Goal: Task Accomplishment & Management: Manage account settings

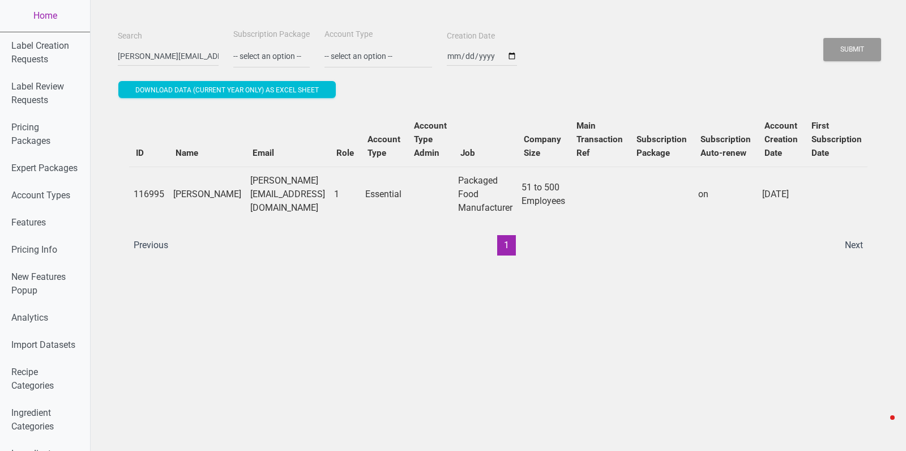
click at [31, 25] on link "Home" at bounding box center [45, 16] width 90 height 32
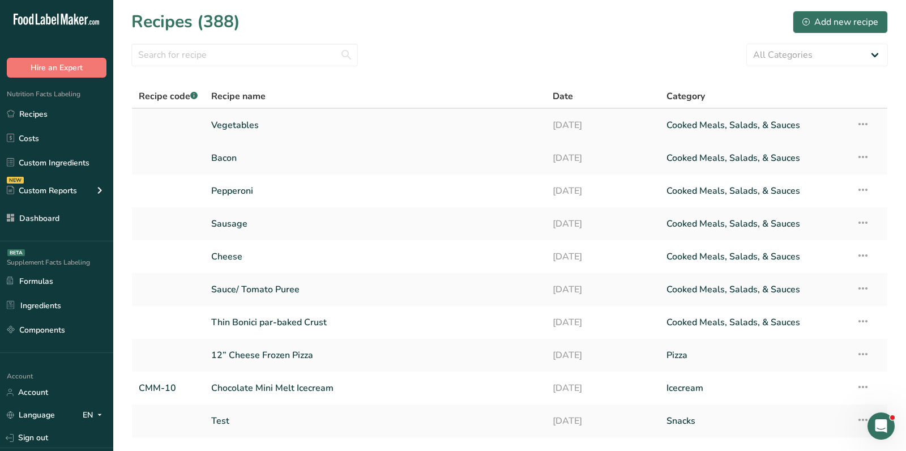
click at [864, 119] on icon at bounding box center [863, 124] width 14 height 20
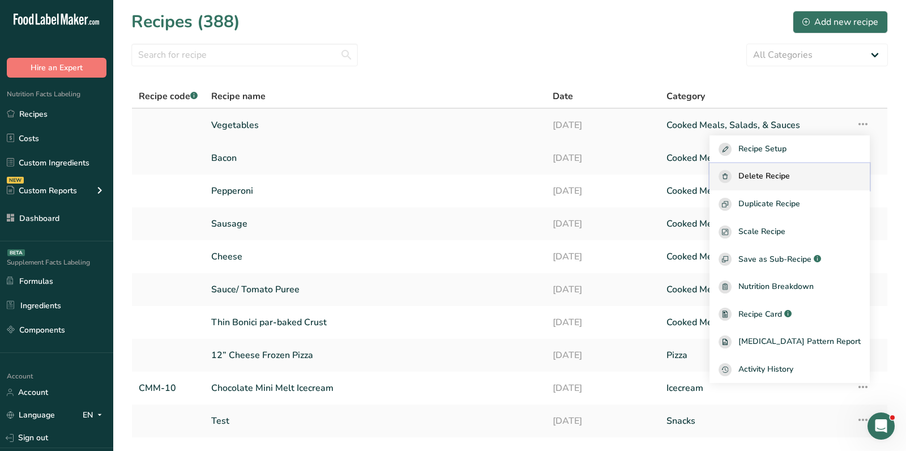
click at [783, 178] on span "Delete Recipe" at bounding box center [765, 176] width 52 height 13
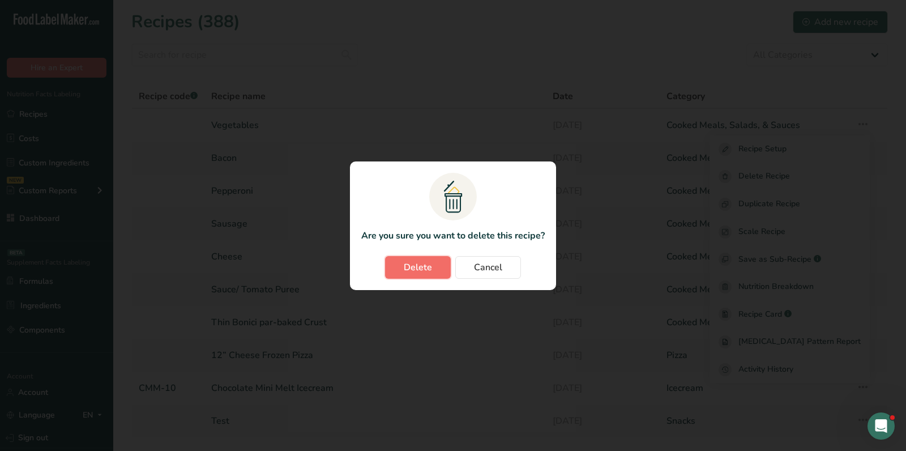
click at [432, 270] on span "Delete" at bounding box center [418, 268] width 28 height 14
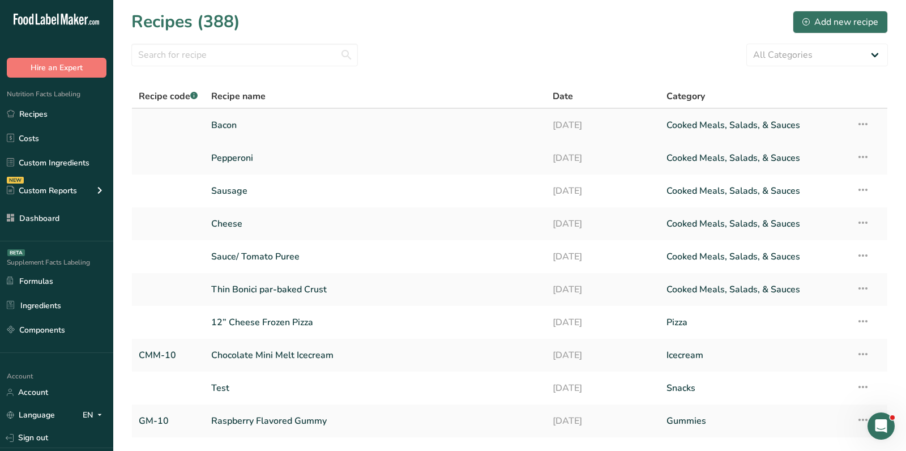
click at [867, 114] on icon at bounding box center [863, 124] width 14 height 20
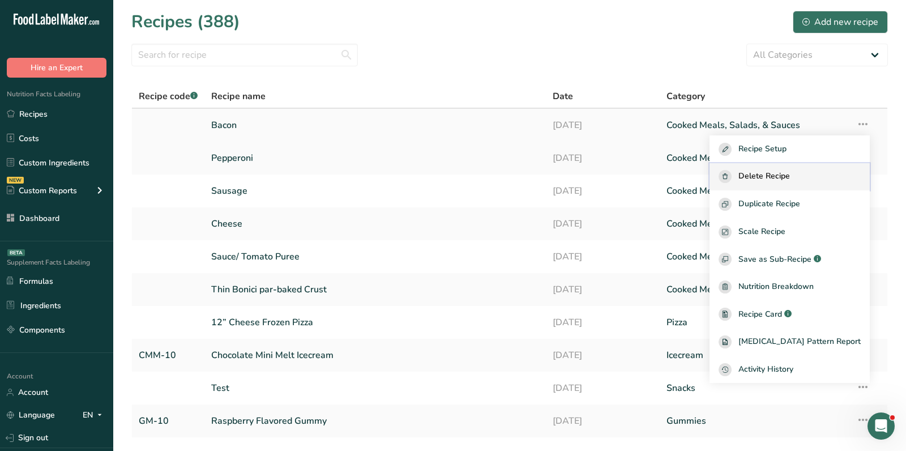
click at [784, 182] on span "Delete Recipe" at bounding box center [765, 176] width 52 height 13
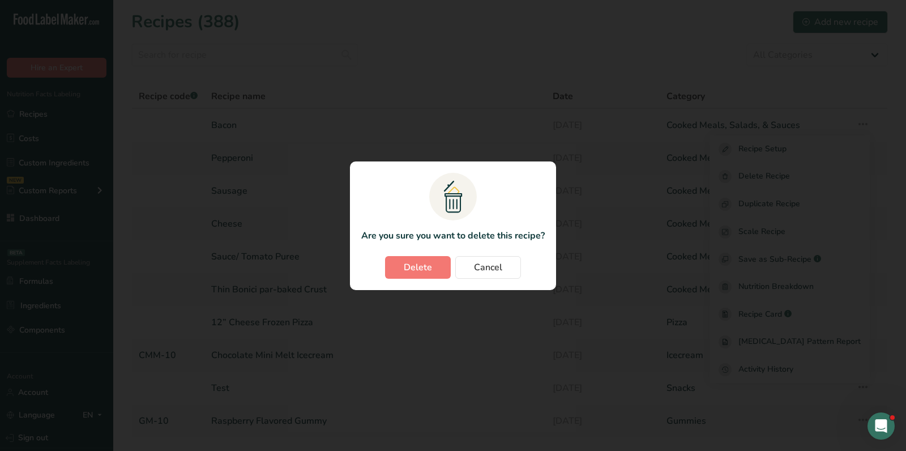
click at [416, 252] on section ".a{fill:#f5f3ed;}.b,.e{fill:#0f393a;}.c{fill:none;}.d{fill:#f2c549;}.e{stroke:r…" at bounding box center [453, 225] width 206 height 129
click at [416, 267] on span "Delete" at bounding box center [418, 268] width 28 height 14
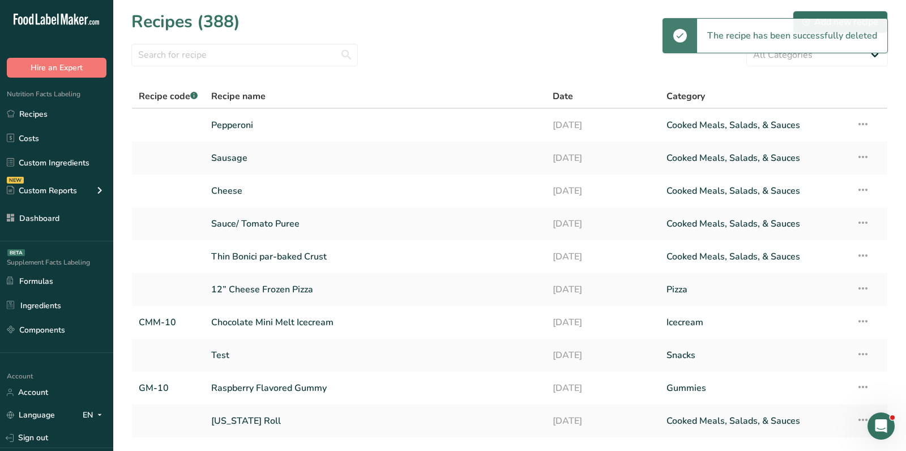
click at [862, 125] on icon at bounding box center [863, 124] width 14 height 20
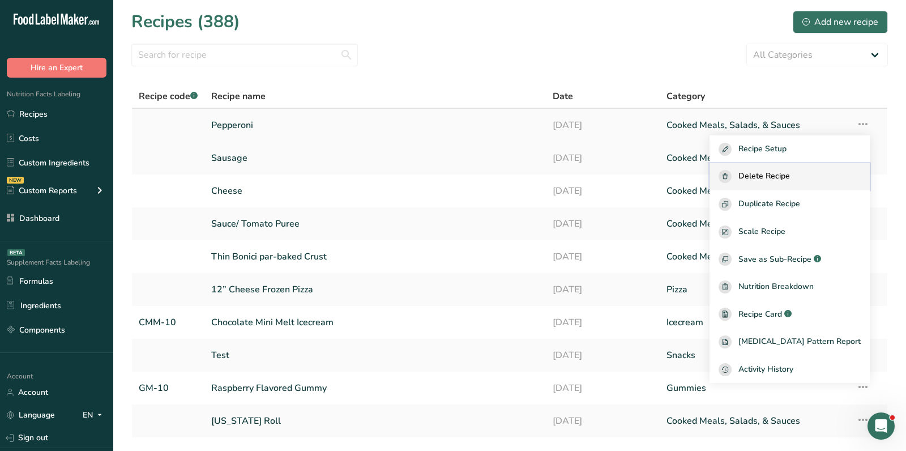
click at [790, 170] on span "Delete Recipe" at bounding box center [765, 176] width 52 height 13
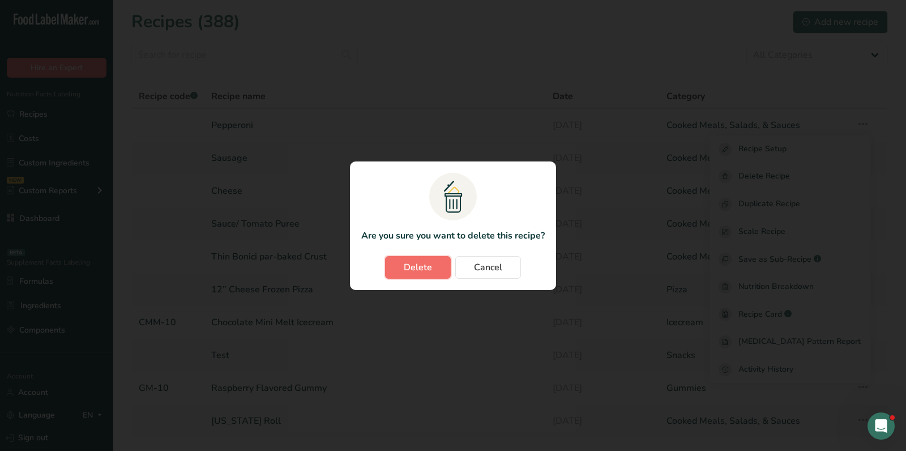
click at [427, 272] on span "Delete" at bounding box center [418, 268] width 28 height 14
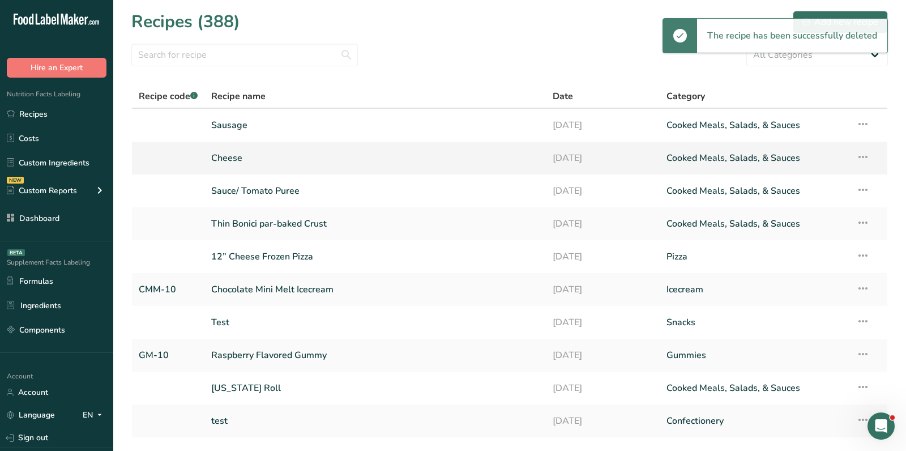
click at [866, 164] on icon at bounding box center [863, 157] width 14 height 20
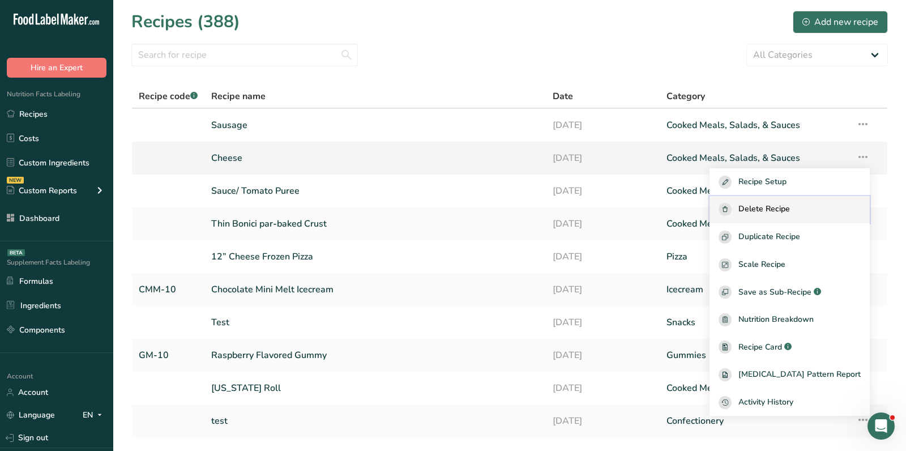
click at [787, 211] on span "Delete Recipe" at bounding box center [765, 209] width 52 height 13
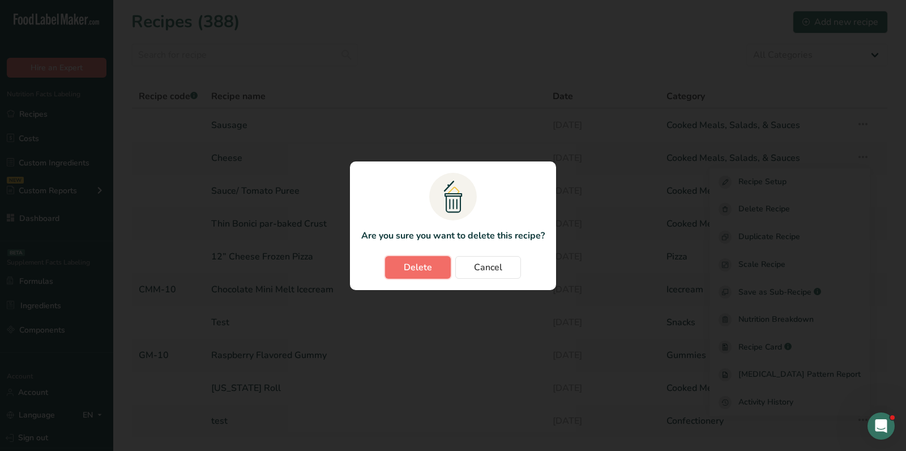
click at [417, 265] on span "Delete" at bounding box center [418, 268] width 28 height 14
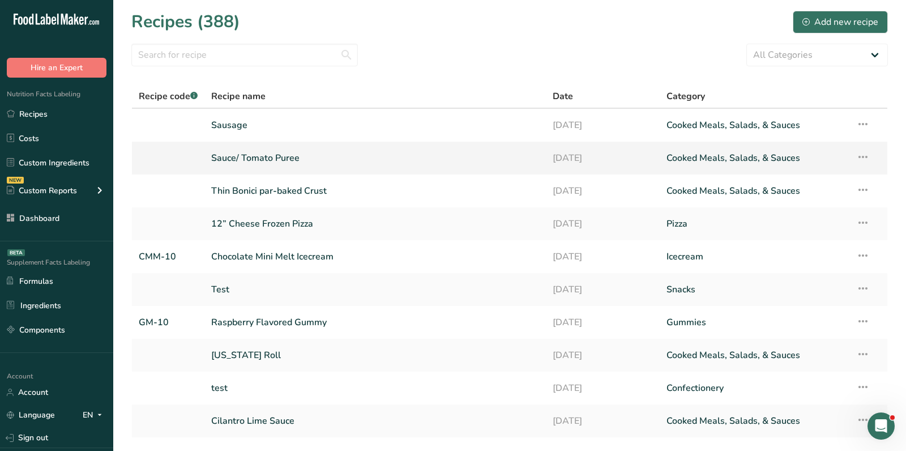
click at [860, 159] on icon at bounding box center [863, 157] width 14 height 20
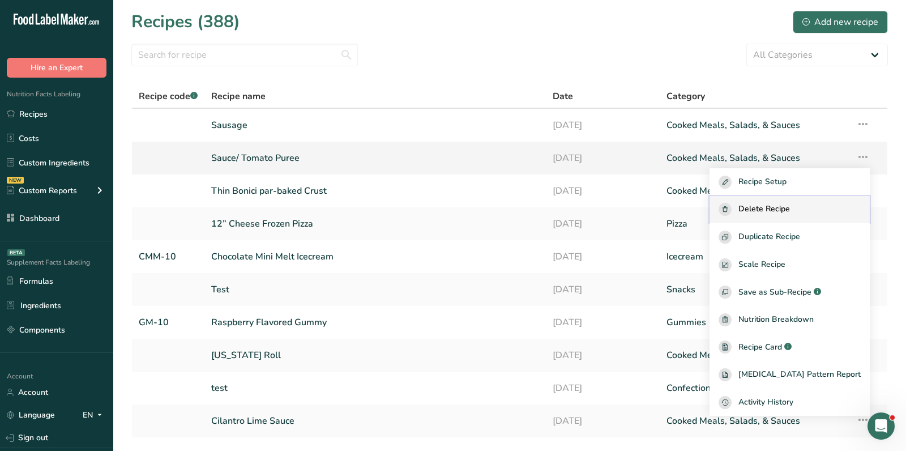
click at [769, 199] on button "Delete Recipe" at bounding box center [790, 210] width 160 height 28
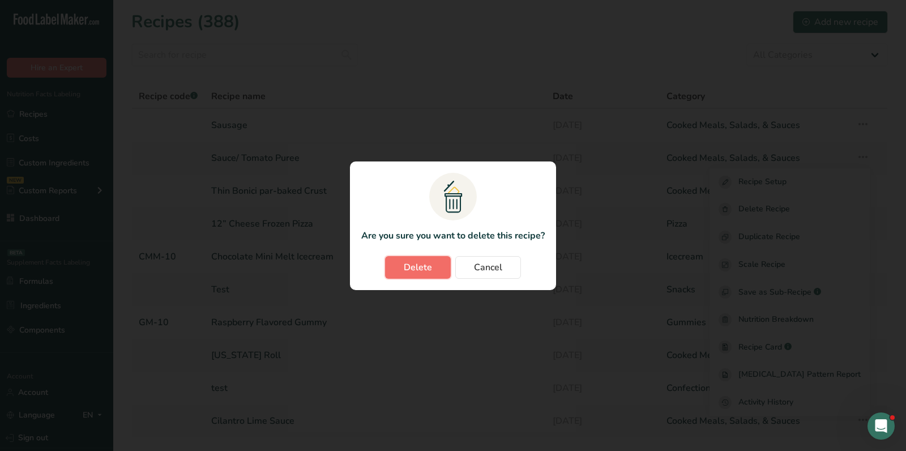
click at [416, 275] on button "Delete" at bounding box center [418, 267] width 66 height 23
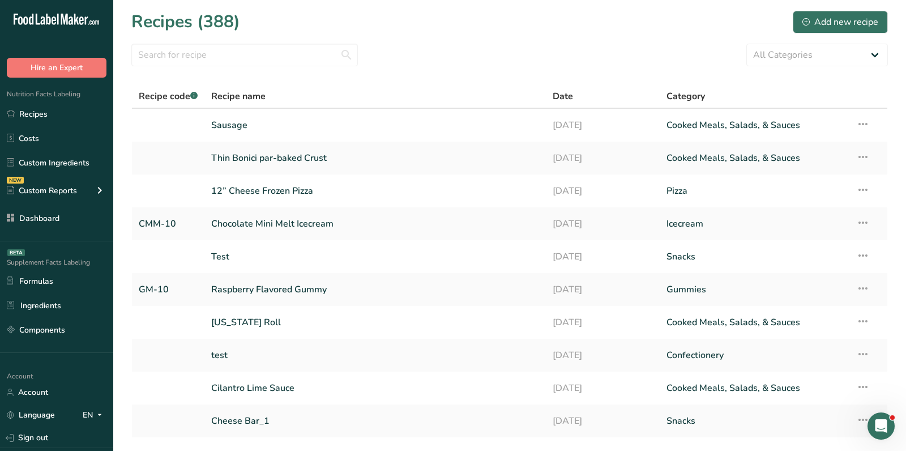
click at [436, 12] on div "Recipes (388) Add new recipe" at bounding box center [509, 21] width 757 height 25
click at [269, 166] on link "Thin Bonici par-baked Crust" at bounding box center [375, 158] width 328 height 24
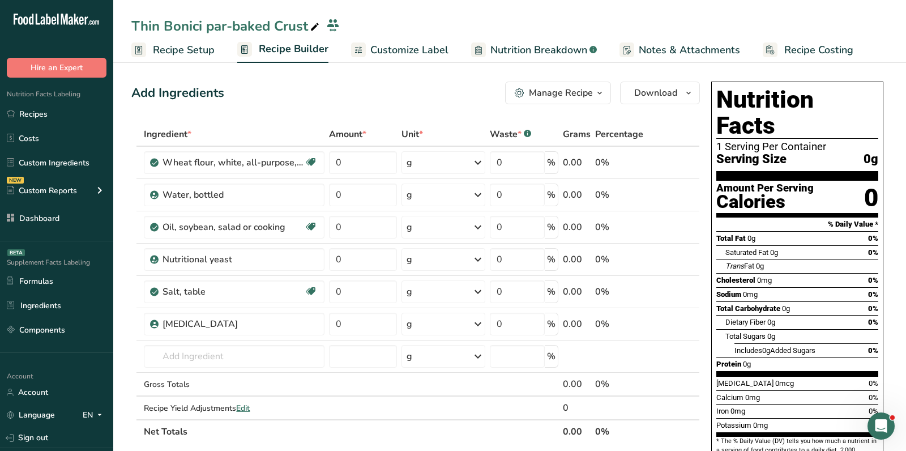
click at [542, 87] on div "Manage Recipe" at bounding box center [561, 93] width 64 height 14
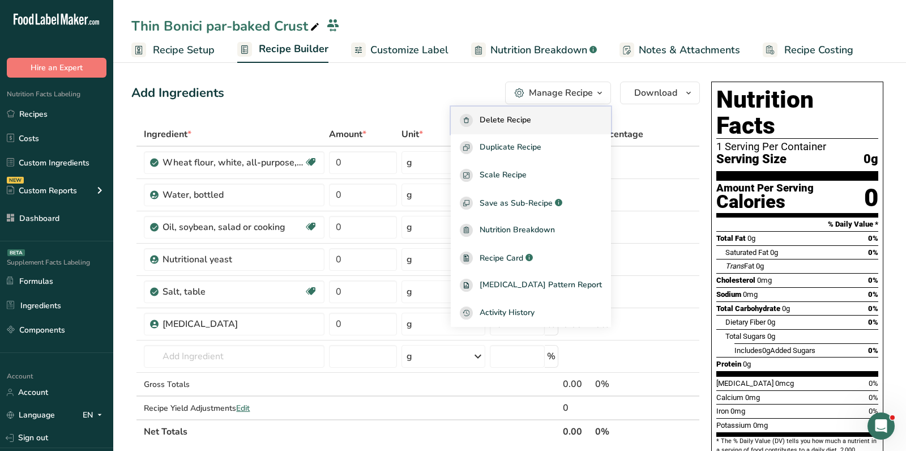
click at [531, 118] on span "Delete Recipe" at bounding box center [506, 120] width 52 height 13
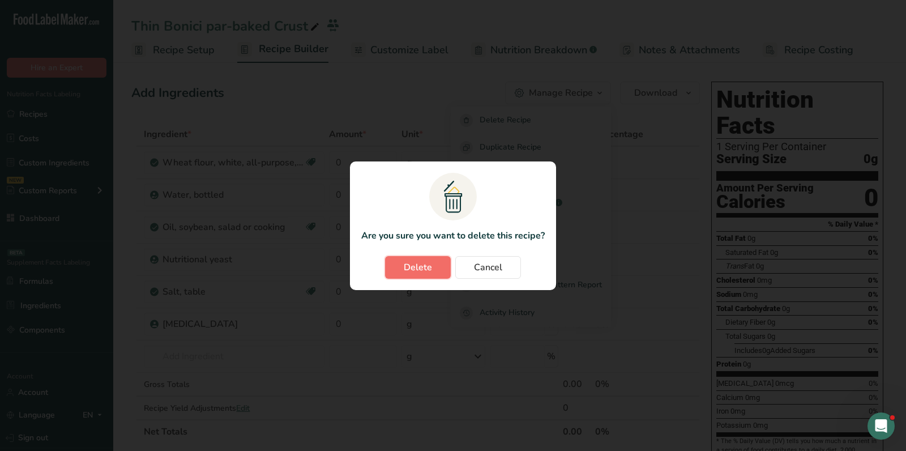
click at [427, 270] on span "Delete" at bounding box center [418, 268] width 28 height 14
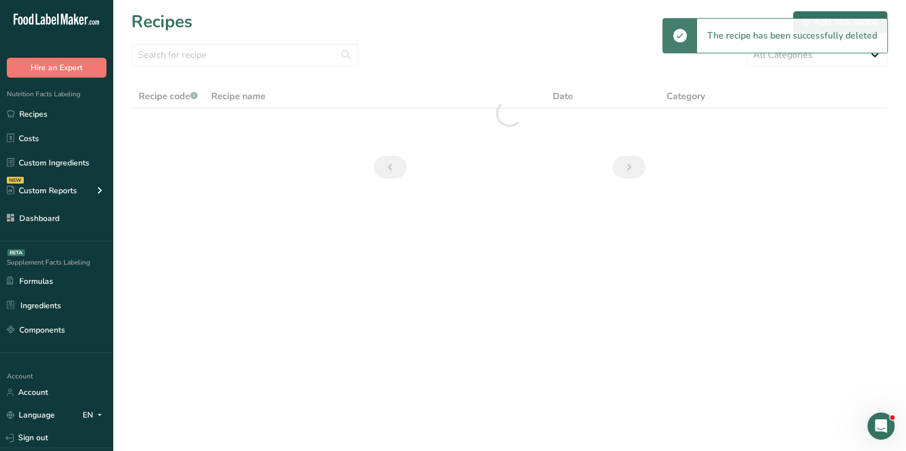
click at [485, 40] on section "Recipes Add new recipe All Categories Baked Goods [GEOGRAPHIC_DATA] breakfast b…" at bounding box center [509, 98] width 793 height 197
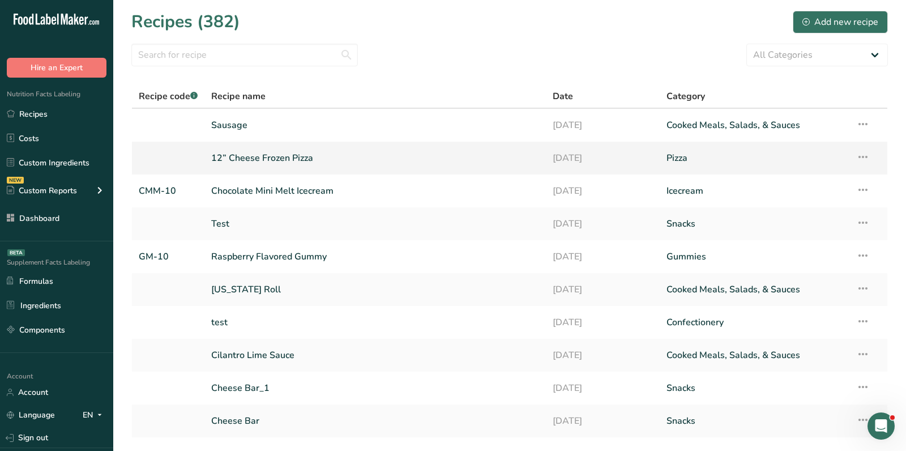
click at [271, 156] on link "12” Cheese Frozen Pizza" at bounding box center [375, 158] width 328 height 24
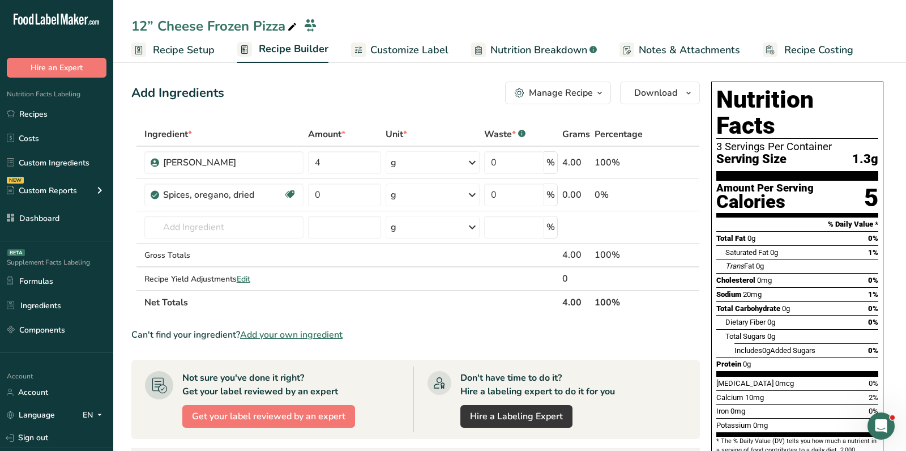
click at [305, 334] on span "Add your own ingredient" at bounding box center [291, 335] width 103 height 14
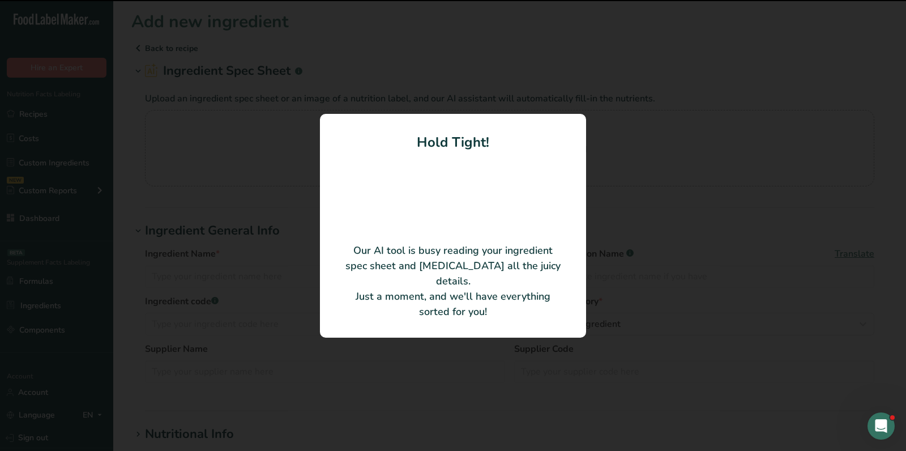
type input "Flour (Wheat Flour, Malted Barley Flour)"
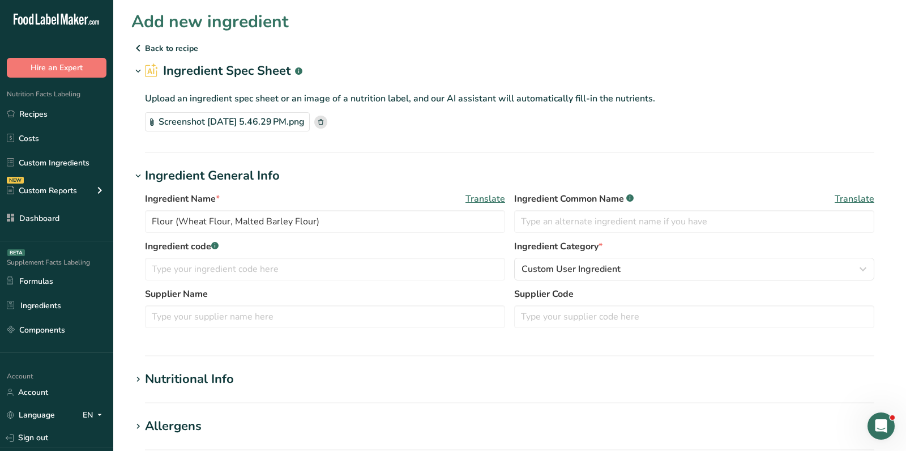
scroll to position [1, 0]
click at [215, 322] on input "text" at bounding box center [325, 316] width 360 height 23
paste input "[URL][DOMAIN_NAME]"
type input "[URL][DOMAIN_NAME]"
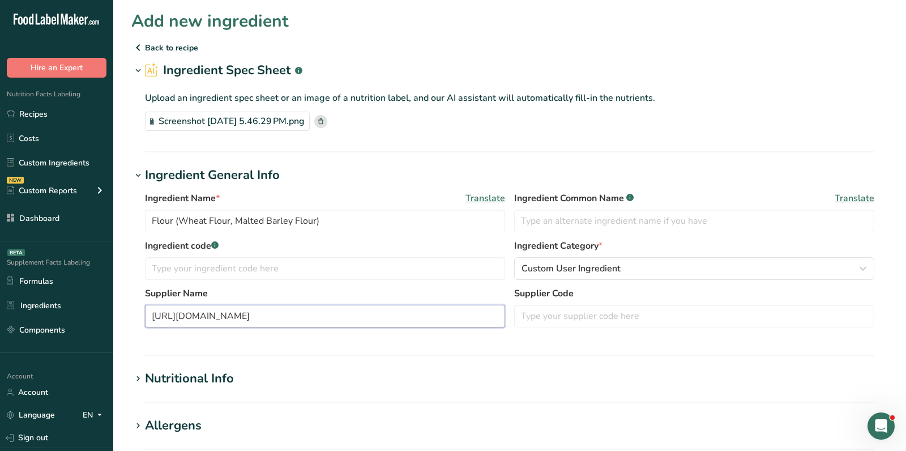
scroll to position [0, 0]
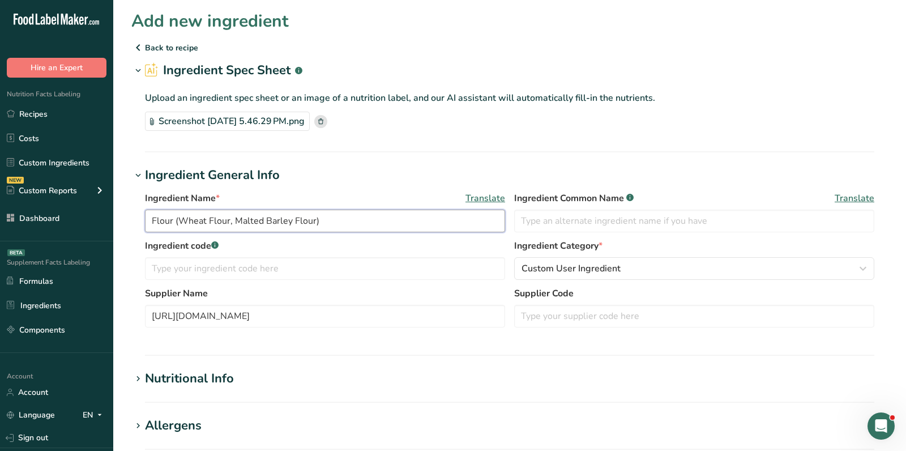
click at [226, 228] on input "Flour (Wheat Flour, Malted Barley Flour)" at bounding box center [325, 221] width 360 height 23
paste input "BONICI® Frozen Parbaked Pizza Crust Rolled Edge Thin 10 in 32/7.25 OZ"
type input "BONICI® Frozen Parbaked Pizza Crust Rolled Edge Thin 10 in 32/7.25 OZ"
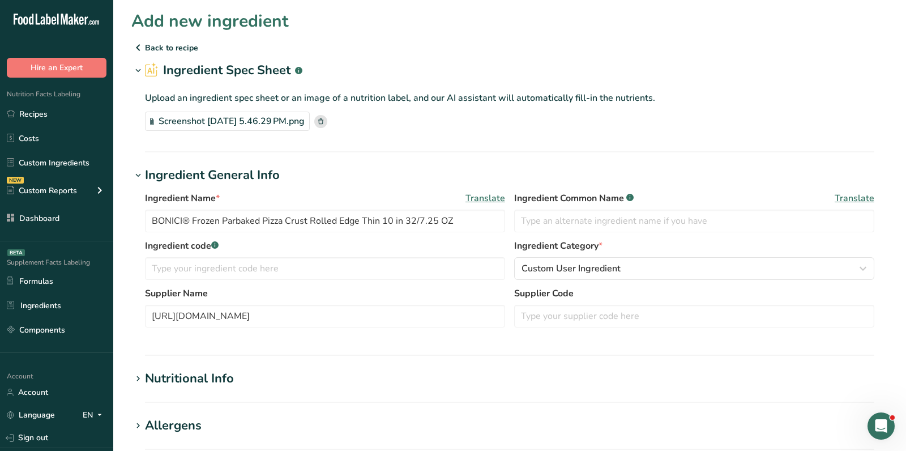
click at [623, 207] on div "Ingredient Common Name .a-a{fill:#347362;}.b-a{fill:#fff;} Translate" at bounding box center [694, 211] width 360 height 41
click at [623, 210] on input "text" at bounding box center [694, 221] width 360 height 23
paste input "Parbaked pizza [MEDICAL_DATA]"
click at [563, 220] on input "Parbaked pizza crust" at bounding box center [694, 221] width 360 height 23
click at [584, 220] on input "Parbaked Pizza crust" at bounding box center [694, 221] width 360 height 23
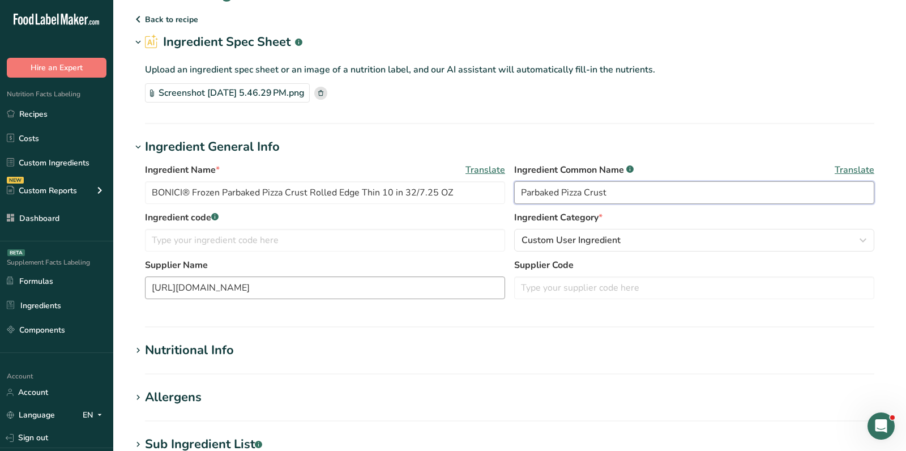
scroll to position [65, 0]
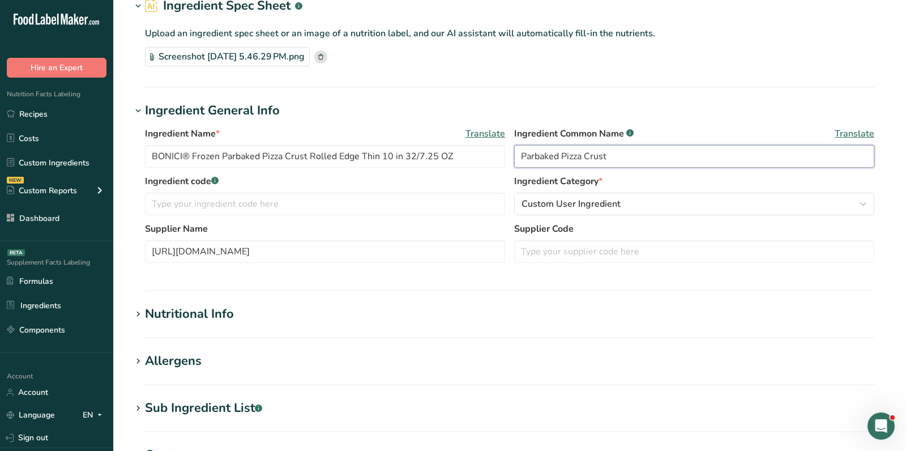
type input "Parbaked Pizza Crust"
click at [223, 322] on div "Nutritional Info" at bounding box center [189, 314] width 89 height 19
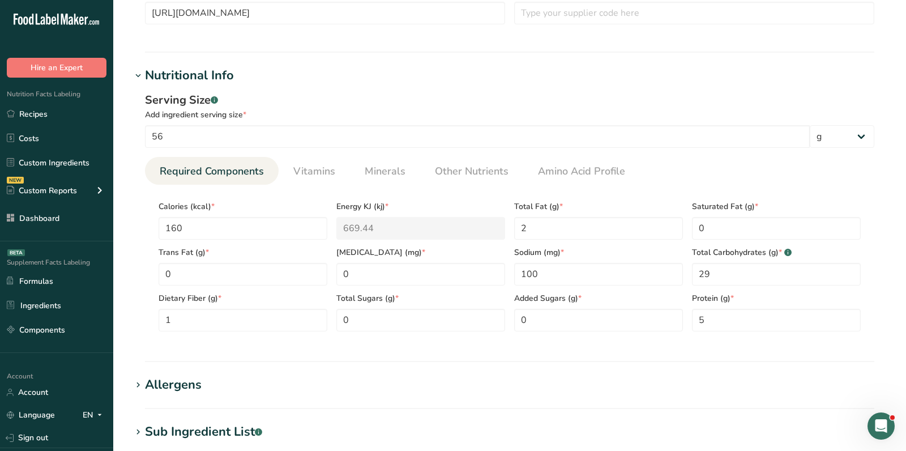
scroll to position [305, 0]
click at [383, 164] on span "Minerals" at bounding box center [385, 170] width 41 height 15
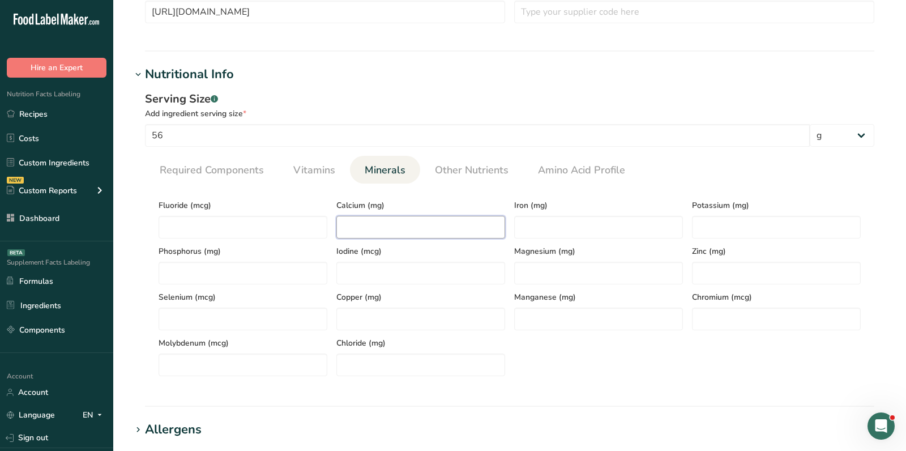
click at [370, 228] on input "number" at bounding box center [420, 227] width 169 height 23
type input "50"
click at [241, 169] on span "Required Components" at bounding box center [212, 170] width 104 height 15
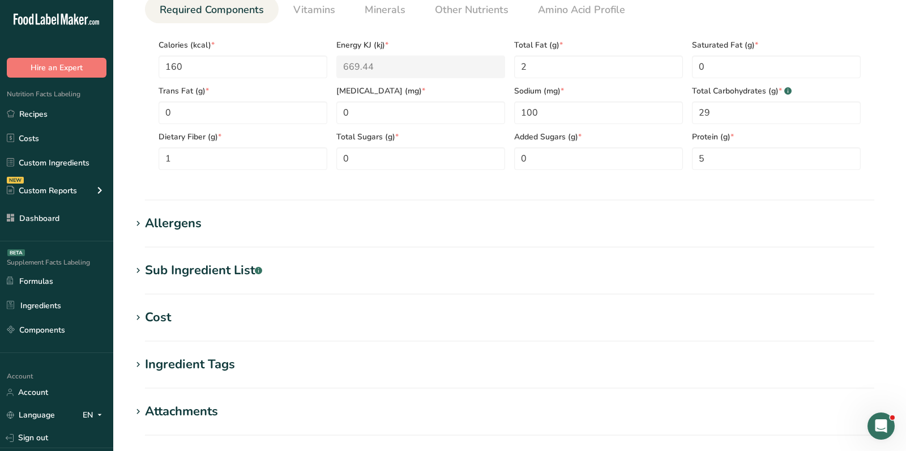
scroll to position [480, 0]
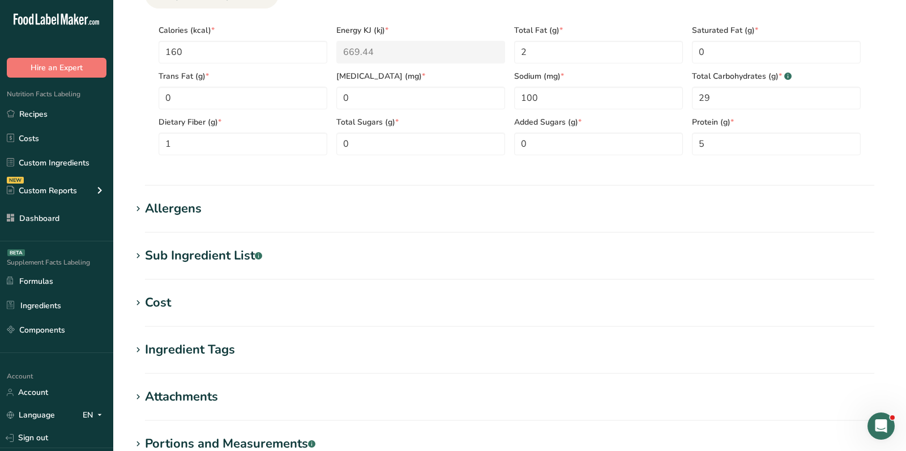
click at [170, 220] on section "Allergens Add any known allergens associated with your ingredient Wheat Soy Tre…" at bounding box center [509, 215] width 757 height 33
click at [172, 199] on div "Allergens" at bounding box center [173, 208] width 57 height 19
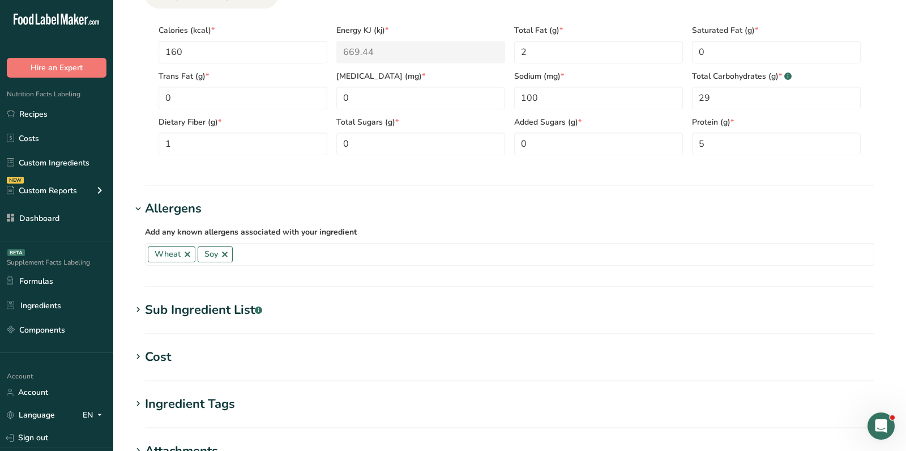
click at [194, 295] on section "Add new ingredient Back to recipe Ingredient Spec Sheet .a-a{fill:#347362;}.b-a…" at bounding box center [509, 71] width 793 height 1103
click at [194, 307] on div "Sub Ingredient List .a-a{fill:#347362;}.b-a{fill:#fff;}" at bounding box center [203, 310] width 117 height 19
click at [220, 367] on textarea at bounding box center [510, 367] width 730 height 54
click at [212, 360] on textarea "To enrich screen reader interactions, please activate Accessibility in Grammarl…" at bounding box center [510, 367] width 730 height 54
paste textarea "Flour (Wheat Flour, Malted Barley Flour), Water, [MEDICAL_DATA]. Contains 2% Or…"
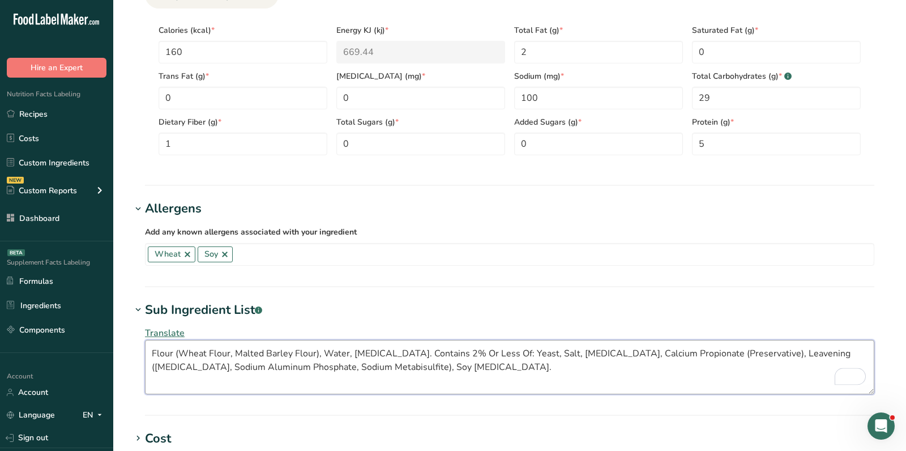
click at [181, 349] on textarea "Flour (Wheat Flour, Malted Barley Flour), Water, [MEDICAL_DATA]. Contains 2% Or…" at bounding box center [510, 367] width 730 height 54
click at [315, 348] on textarea "Flour [Wheat Flour, Malted Barley Flour), Water, [MEDICAL_DATA]. Contains 2% Or…" at bounding box center [510, 367] width 730 height 54
click at [679, 350] on textarea "Flour [Wheat Flour, Malted Barley Flour], Water, [MEDICAL_DATA]. Contains 2% Or…" at bounding box center [510, 367] width 730 height 54
click at [785, 353] on textarea "Flour [Wheat Flour, Malted Barley Flour], Water, [MEDICAL_DATA]. Contains 2% Or…" at bounding box center [510, 367] width 730 height 54
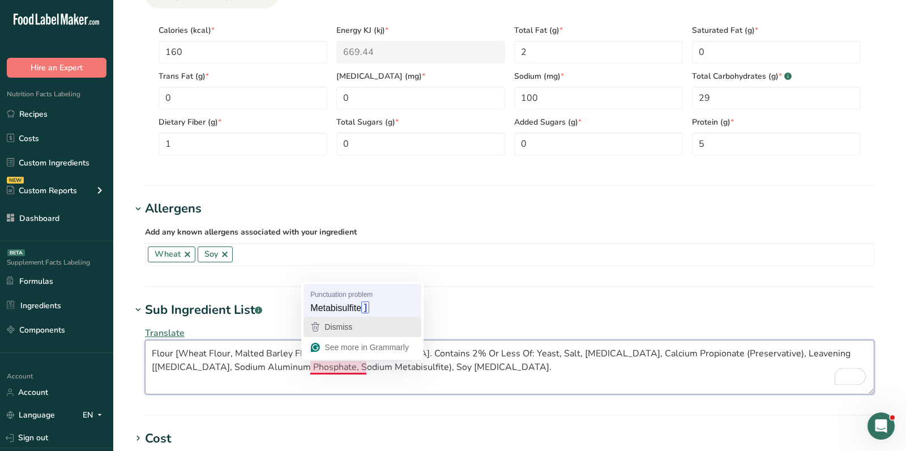
type textarea "Flour [Wheat Flour, Malted Barley Flour], Water, [MEDICAL_DATA]. Contains 2% Or…"
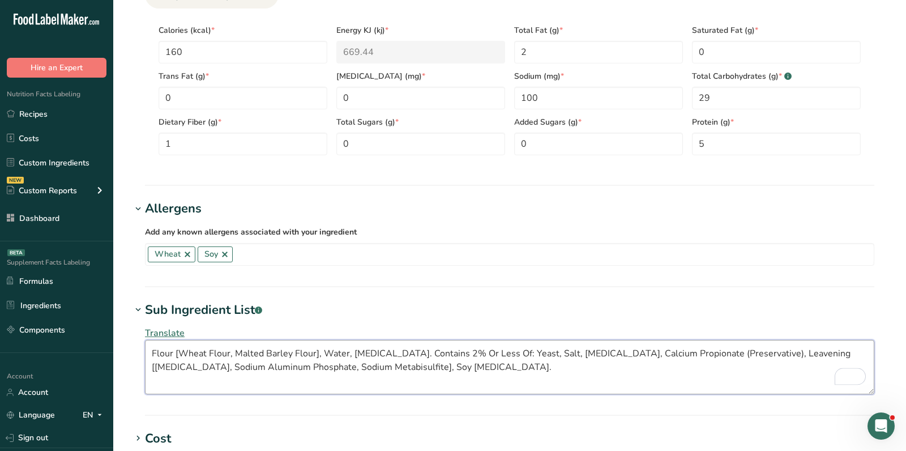
click at [445, 366] on textarea "Flour [Wheat Flour, Malted Barley Flour], Water, [MEDICAL_DATA]. Contains 2% Or…" at bounding box center [510, 367] width 730 height 54
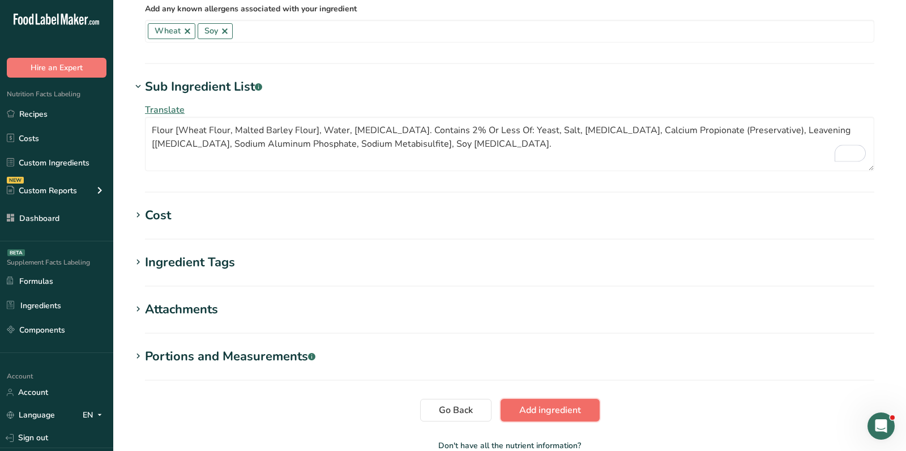
click at [556, 407] on span "Add ingredient" at bounding box center [550, 410] width 62 height 14
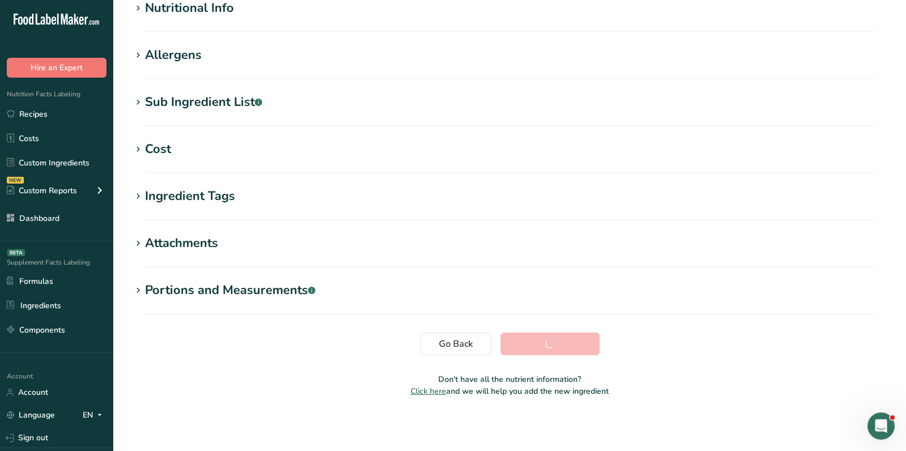
scroll to position [0, 0]
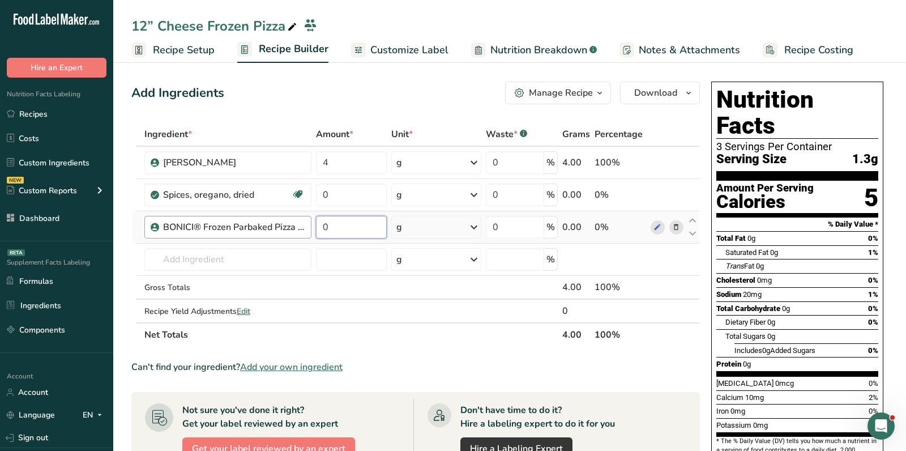
drag, startPoint x: 344, startPoint y: 223, endPoint x: 308, endPoint y: 223, distance: 36.3
click at [316, 223] on input "0" at bounding box center [351, 227] width 71 height 23
type input "6.35"
click at [427, 227] on div "Ingredient * Amount * Unit * Waste * .a-a{fill:#347362;}.b-a{fill:#fff;} Grams …" at bounding box center [415, 234] width 569 height 224
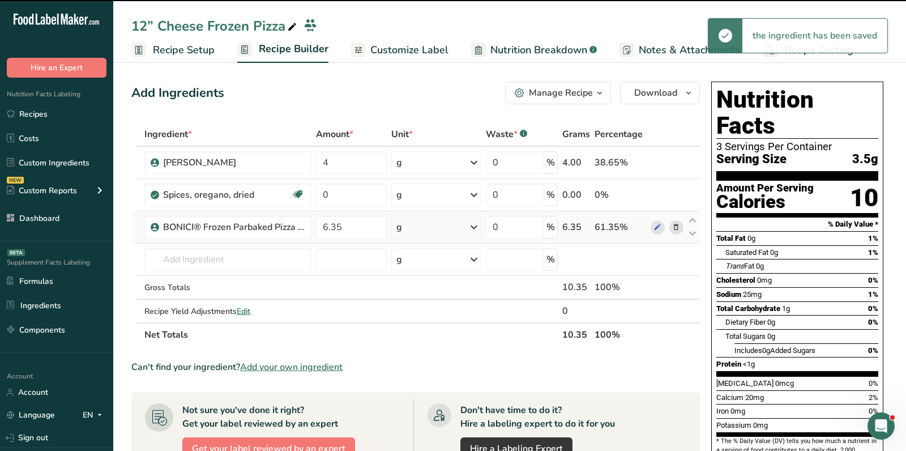
click at [427, 227] on div "g" at bounding box center [436, 227] width 91 height 23
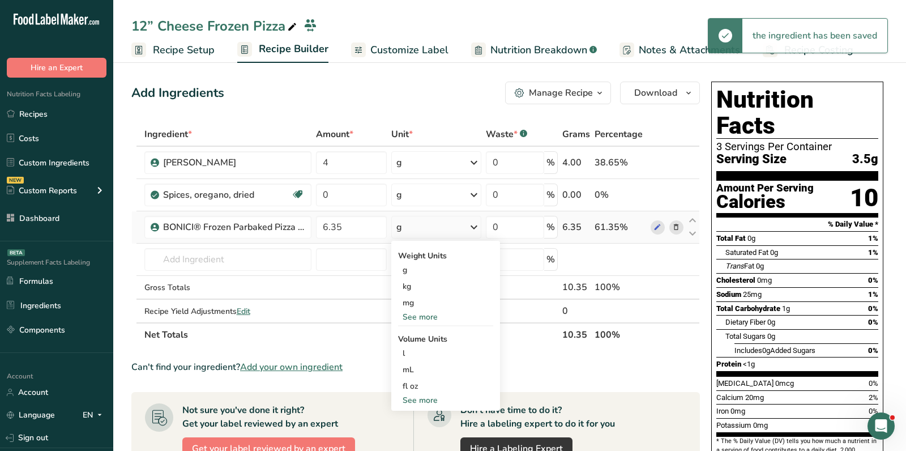
click at [417, 317] on div "See more" at bounding box center [445, 317] width 95 height 12
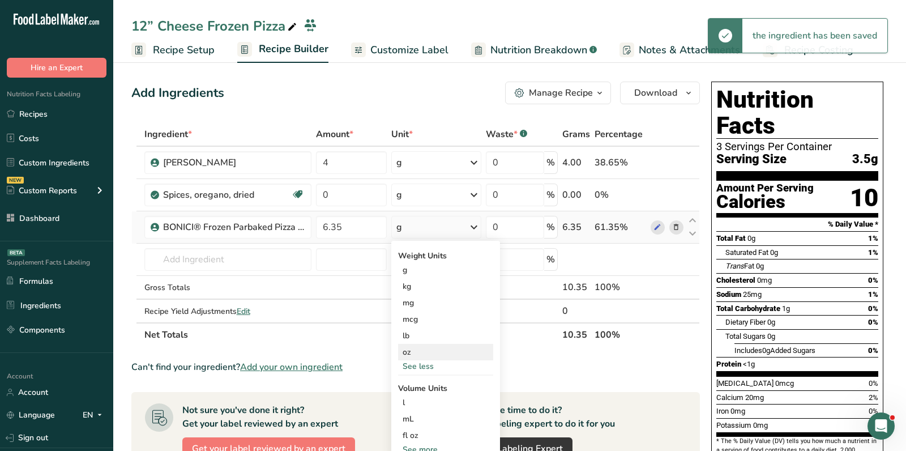
click at [427, 353] on div "oz" at bounding box center [445, 352] width 95 height 16
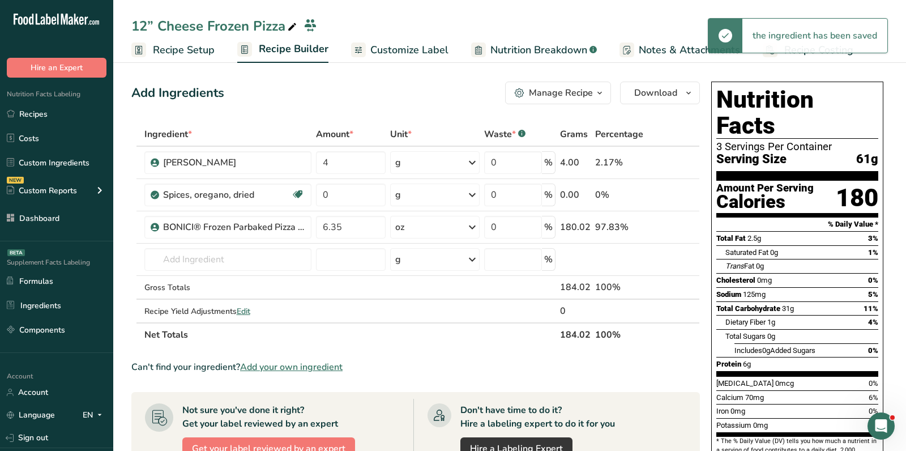
click at [202, 50] on span "Recipe Setup" at bounding box center [184, 49] width 62 height 15
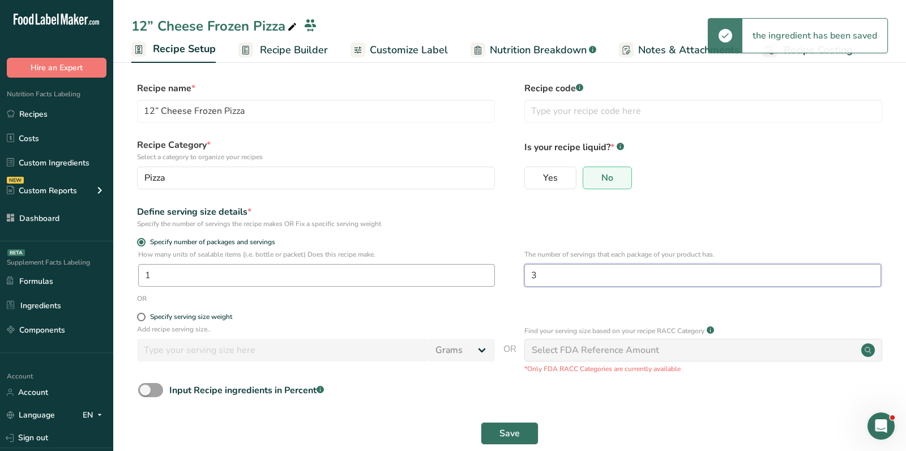
drag, startPoint x: 613, startPoint y: 271, endPoint x: 462, endPoint y: 279, distance: 151.4
click at [462, 279] on div "How many units of sealable items (i.e. bottle or packet) Does this recipe make.…" at bounding box center [509, 271] width 757 height 44
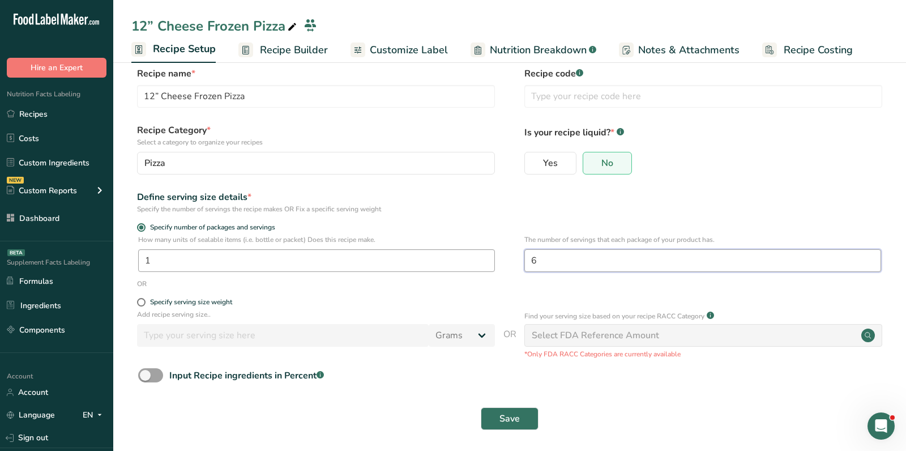
scroll to position [18, 0]
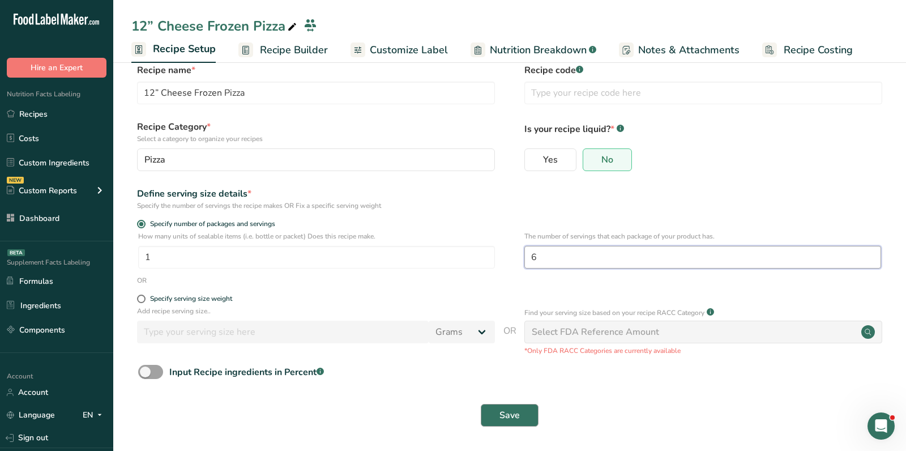
type input "6"
click at [522, 416] on button "Save" at bounding box center [510, 415] width 58 height 23
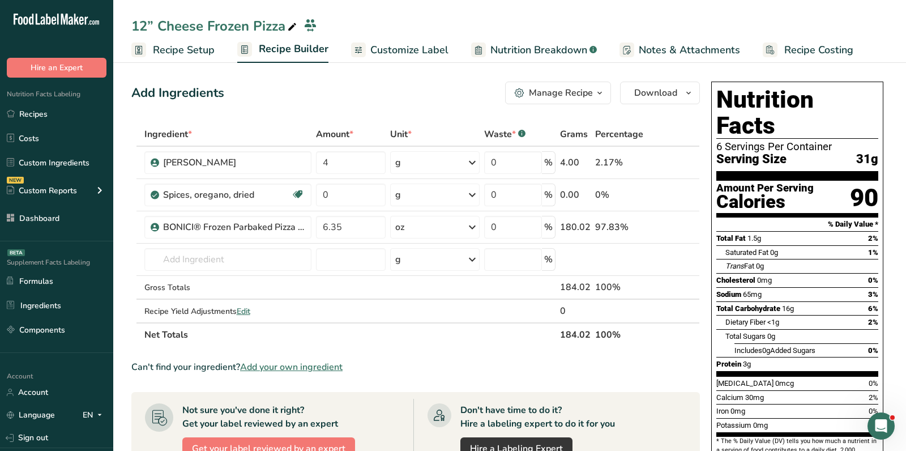
click at [263, 99] on div "Add Ingredients Manage Recipe Delete Recipe Duplicate Recipe Scale Recipe Save …" at bounding box center [415, 93] width 569 height 23
click at [69, 112] on link "Recipes" at bounding box center [56, 114] width 113 height 22
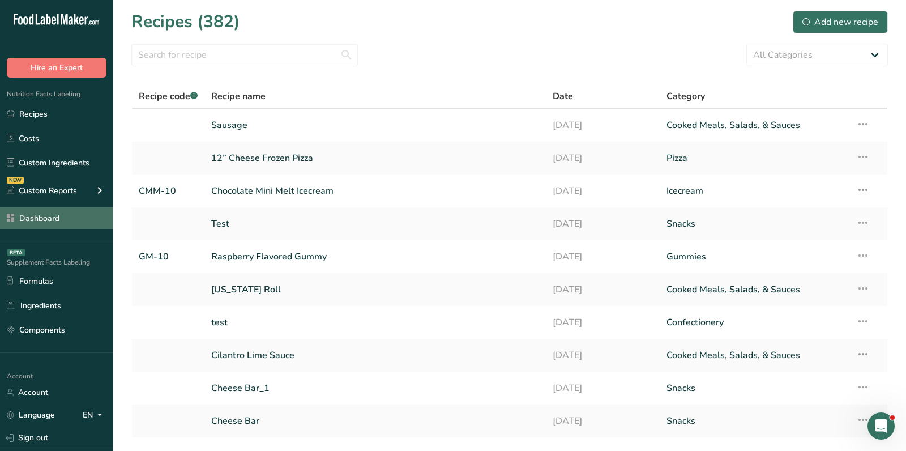
click at [40, 221] on link "Dashboard" at bounding box center [56, 218] width 113 height 22
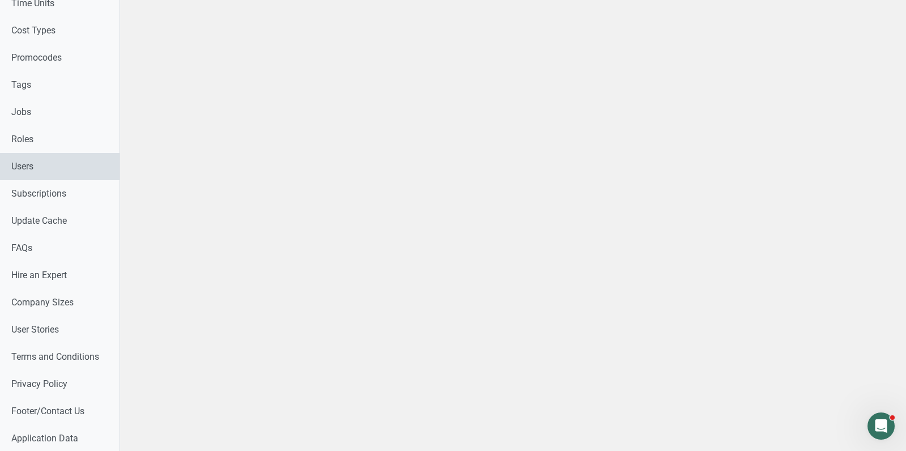
click at [39, 170] on link "Users" at bounding box center [60, 166] width 120 height 27
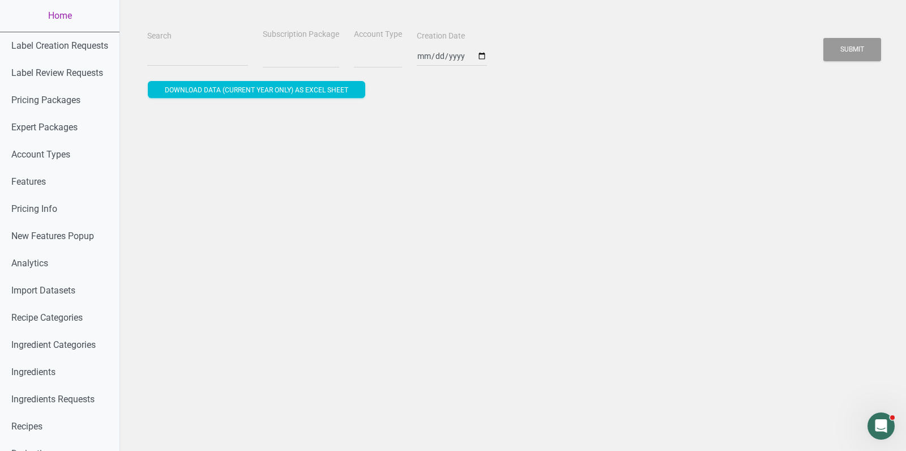
click at [193, 67] on div "Search Subscription Package Account Type Creation Date Submit" at bounding box center [512, 47] width 737 height 41
select select
click at [189, 58] on input "Search" at bounding box center [197, 56] width 101 height 20
paste input "[PERSON_NAME][EMAIL_ADDRESS][DOMAIN_NAME]"
type input "[PERSON_NAME][EMAIL_ADDRESS][DOMAIN_NAME]"
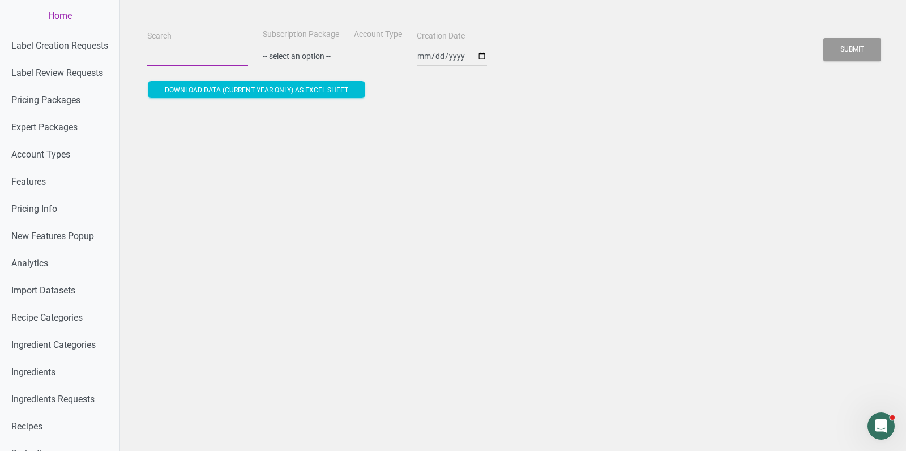
select select
type input "[PERSON_NAME][EMAIL_ADDRESS][DOMAIN_NAME]"
click at [824, 38] on button "Submit" at bounding box center [853, 49] width 58 height 23
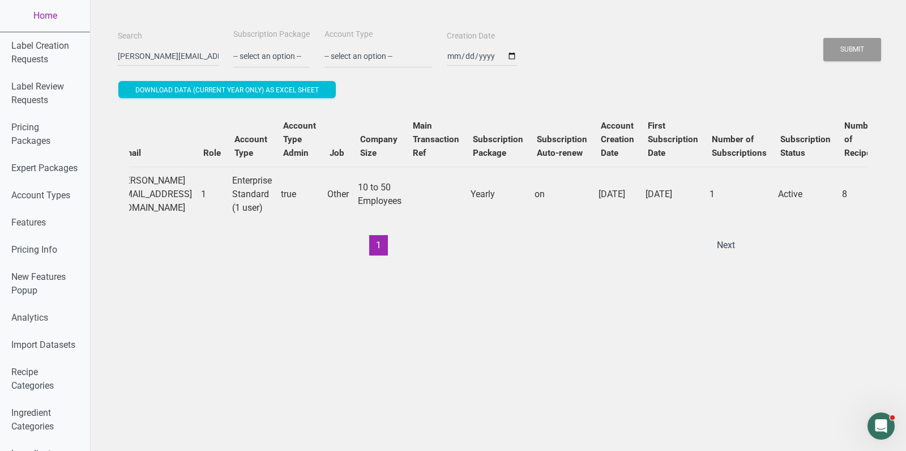
scroll to position [0, 0]
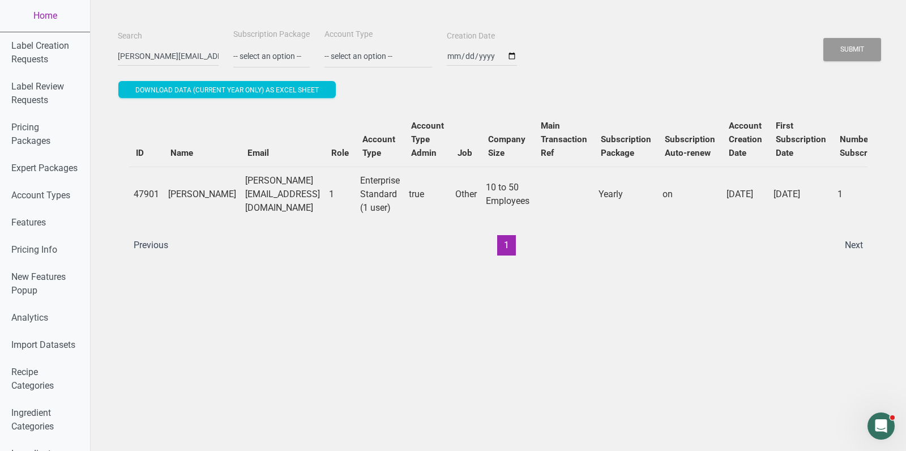
drag, startPoint x: 164, startPoint y: 185, endPoint x: 222, endPoint y: 202, distance: 60.1
click at [222, 202] on tr "47901 [PERSON_NAME] [PERSON_NAME][EMAIL_ADDRESS][DOMAIN_NAME] 1 Enterprise Stan…" at bounding box center [677, 194] width 1097 height 55
click at [241, 201] on td "[PERSON_NAME][EMAIL_ADDRESS][DOMAIN_NAME]" at bounding box center [283, 194] width 84 height 55
drag, startPoint x: 171, startPoint y: 189, endPoint x: 214, endPoint y: 204, distance: 45.9
click at [215, 205] on td "[PERSON_NAME]" at bounding box center [202, 194] width 77 height 55
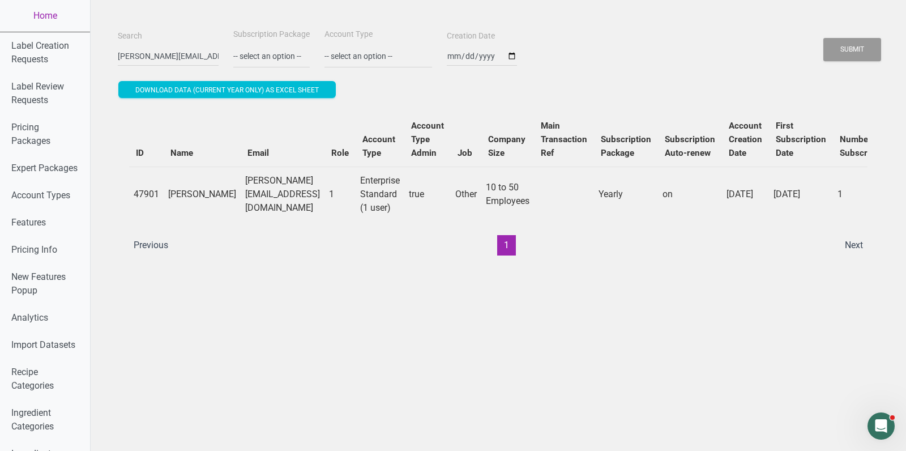
click at [214, 204] on td "[PERSON_NAME]" at bounding box center [202, 194] width 77 height 55
drag, startPoint x: 214, startPoint y: 204, endPoint x: 171, endPoint y: 192, distance: 44.8
click at [171, 192] on td "[PERSON_NAME]" at bounding box center [202, 194] width 77 height 55
copy td "[PERSON_NAME]"
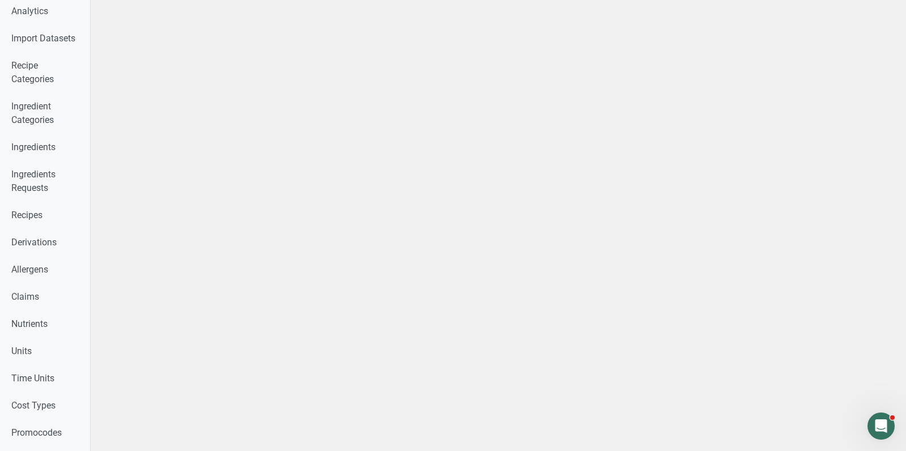
scroll to position [709, 0]
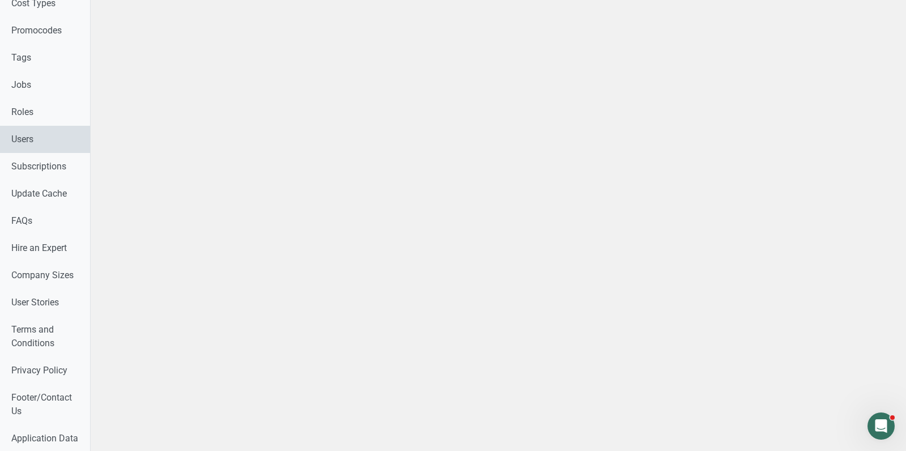
click at [33, 135] on link "Users" at bounding box center [45, 139] width 90 height 27
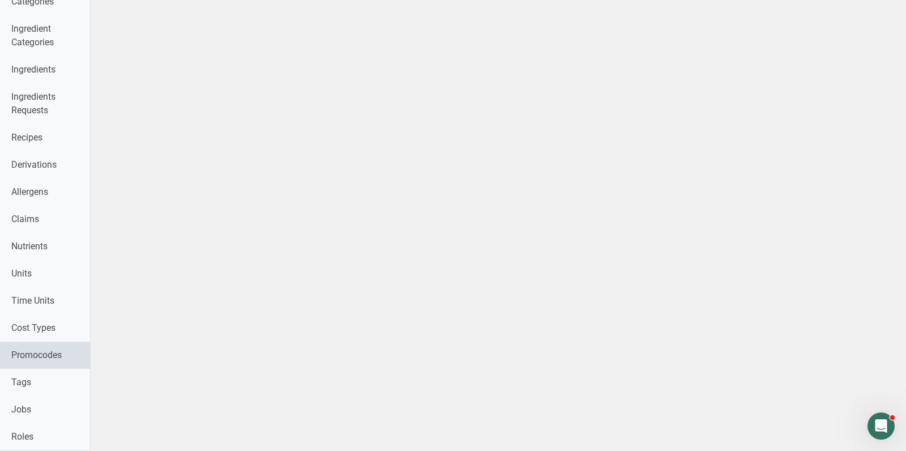
scroll to position [381, 0]
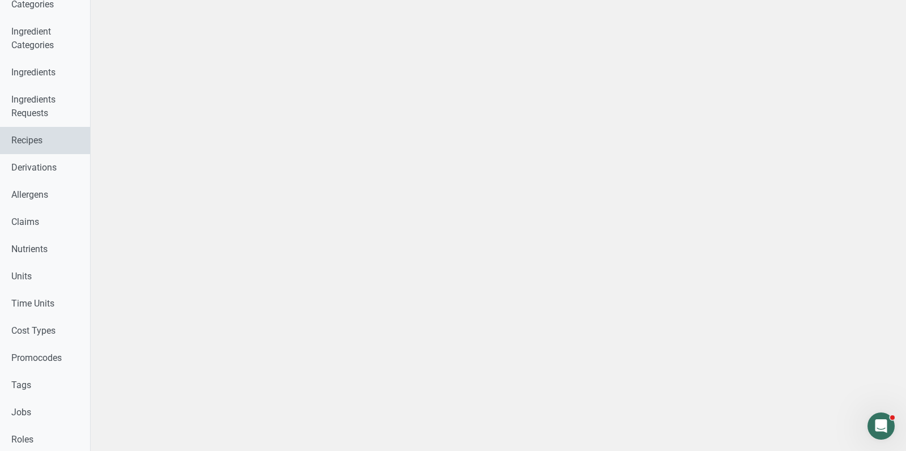
click at [27, 140] on link "Recipes" at bounding box center [45, 140] width 90 height 27
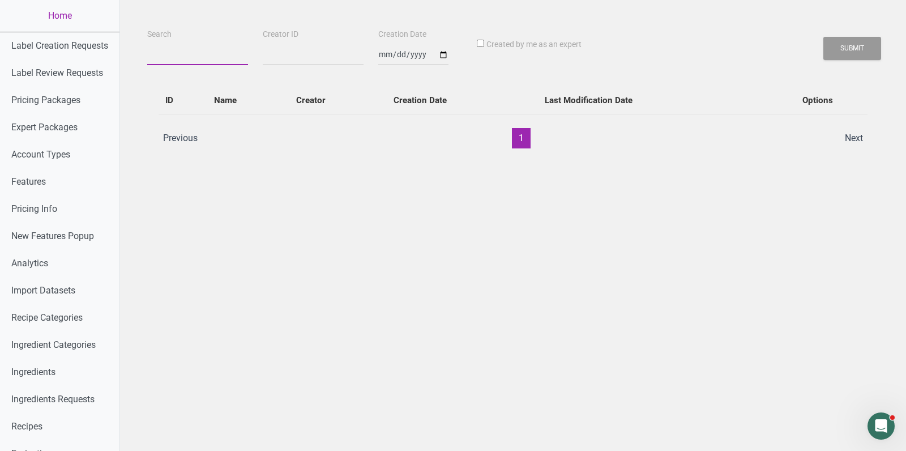
click at [186, 52] on input "Search" at bounding box center [197, 55] width 101 height 20
paste input "[PERSON_NAME]"
type input "[PERSON_NAME]"
click at [824, 37] on button "Submit" at bounding box center [853, 48] width 58 height 23
click at [873, 52] on button "Submit" at bounding box center [853, 48] width 58 height 23
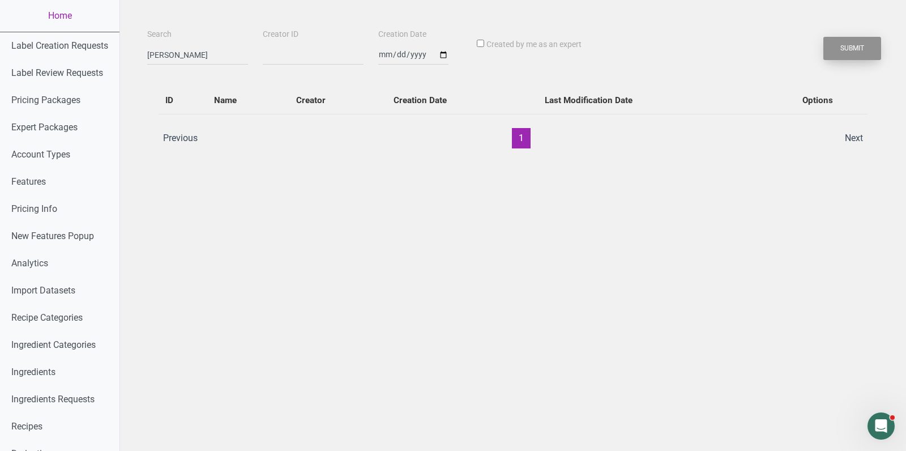
click at [873, 52] on button "Submit" at bounding box center [853, 48] width 58 height 23
click at [857, 50] on button "Submit" at bounding box center [853, 48] width 58 height 23
click at [851, 52] on button "Submit" at bounding box center [853, 48] width 58 height 23
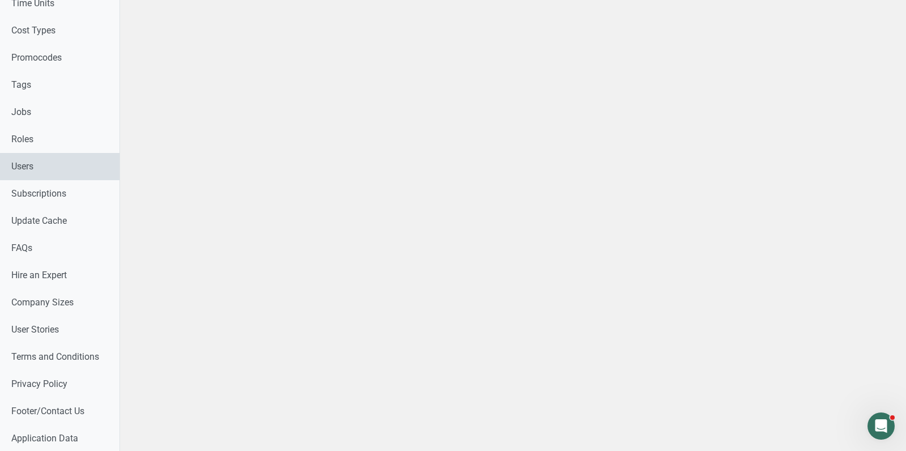
click at [62, 166] on link "Users" at bounding box center [60, 166] width 120 height 27
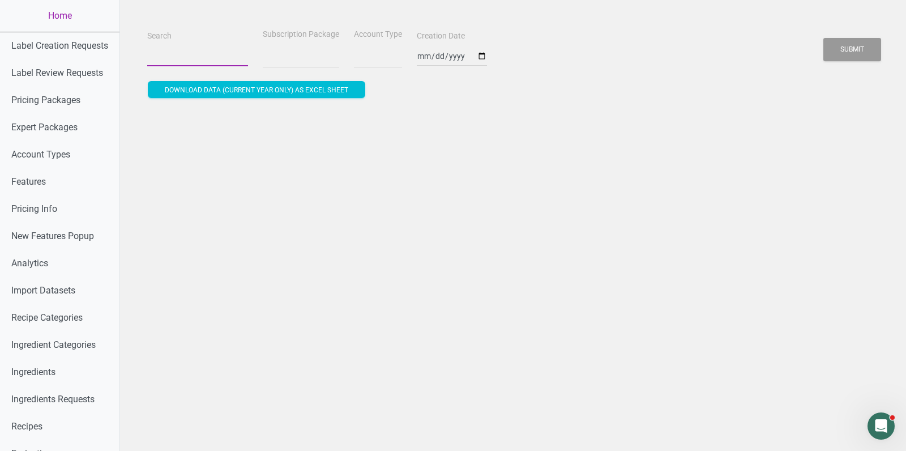
click at [182, 53] on input "Search" at bounding box center [197, 56] width 101 height 20
paste input "[EMAIL_ADDRESS][PERSON_NAME][DOMAIN_NAME]"
type input "[EMAIL_ADDRESS][PERSON_NAME][DOMAIN_NAME]"
select select
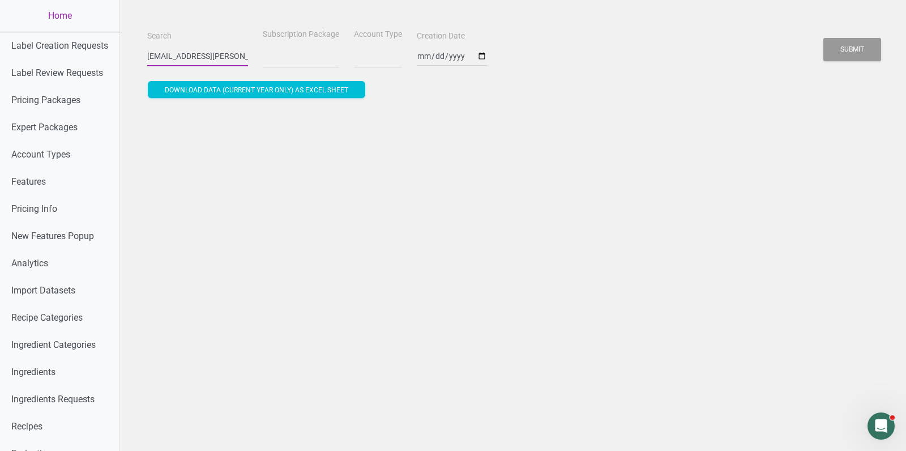
scroll to position [0, 13]
type input "[EMAIL_ADDRESS][PERSON_NAME][DOMAIN_NAME]"
click at [824, 38] on button "Submit" at bounding box center [853, 49] width 58 height 23
click at [871, 50] on button "Submit" at bounding box center [853, 49] width 58 height 23
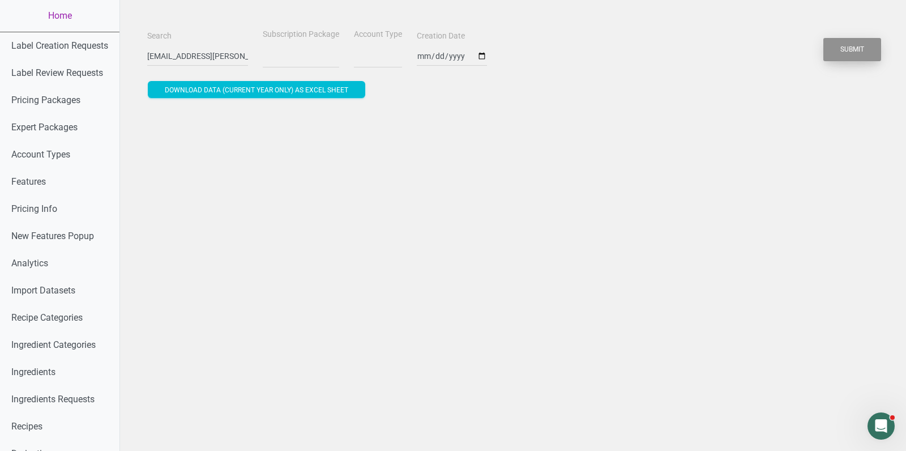
click at [871, 50] on button "Submit" at bounding box center [853, 49] width 58 height 23
select select
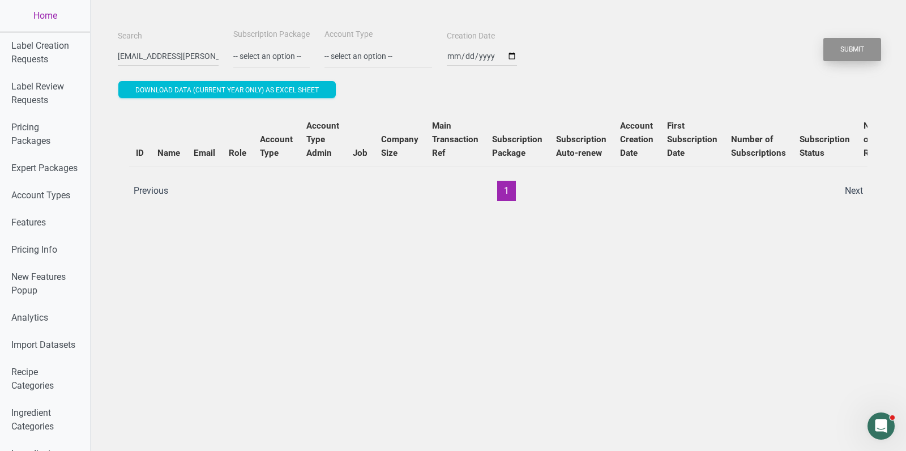
click at [839, 57] on button "Submit" at bounding box center [853, 49] width 58 height 23
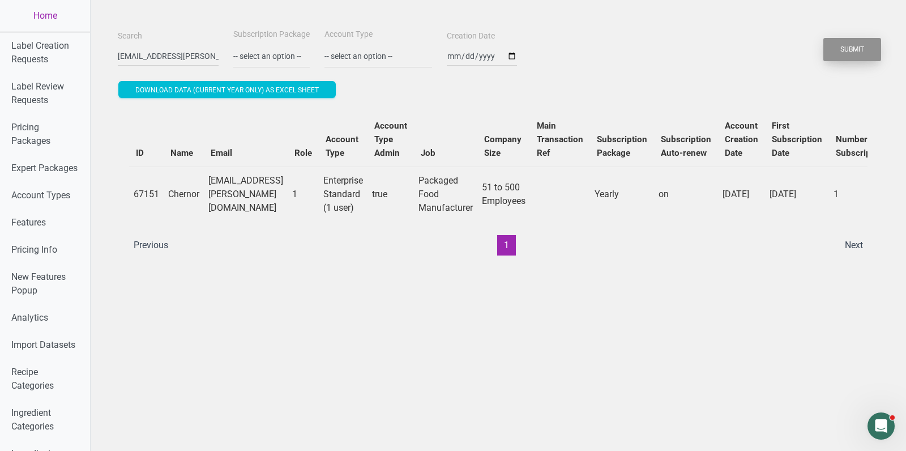
click at [839, 57] on button "Submit" at bounding box center [853, 49] width 58 height 23
click at [180, 198] on td "Chernor" at bounding box center [184, 194] width 40 height 55
copy td "Chernor"
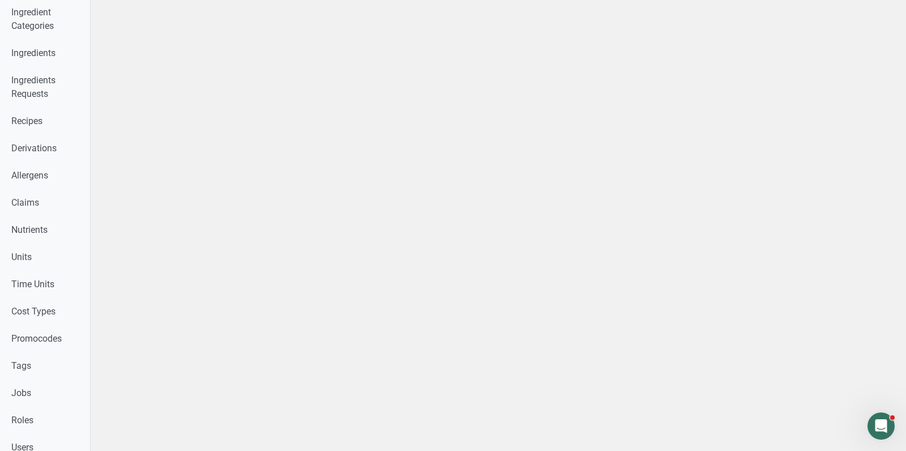
scroll to position [709, 0]
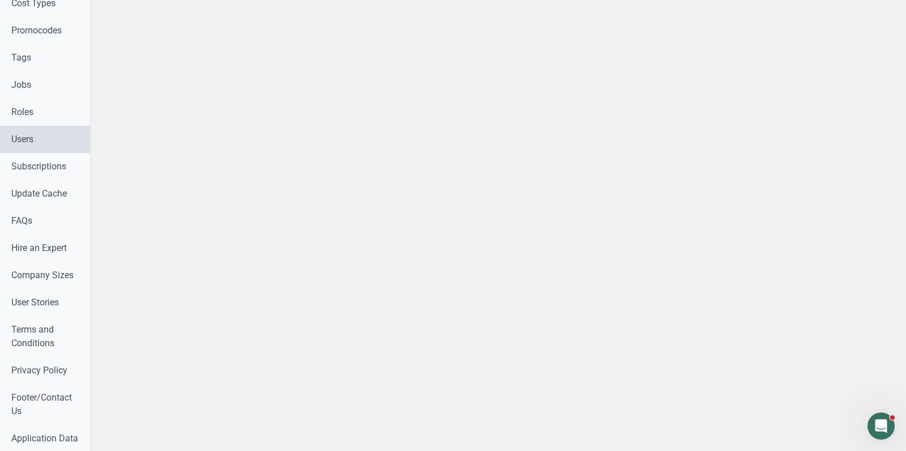
click at [40, 145] on link "Users" at bounding box center [45, 139] width 90 height 27
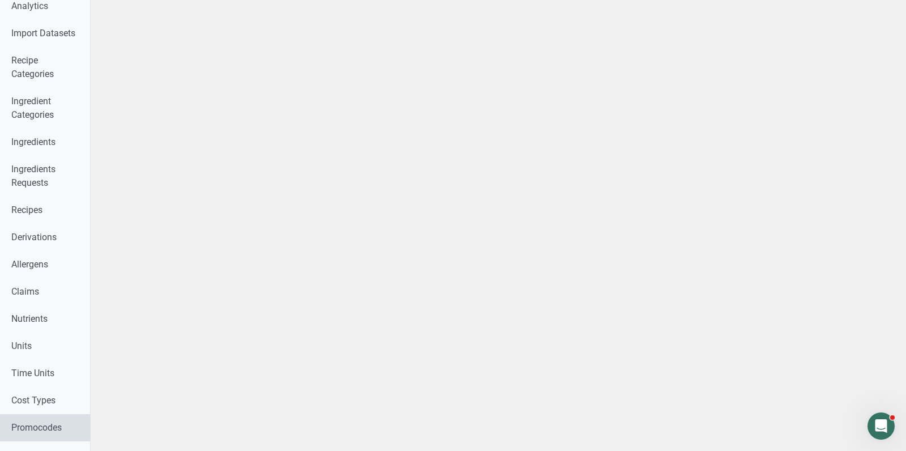
scroll to position [313, 0]
click at [40, 205] on link "Recipes" at bounding box center [45, 208] width 90 height 27
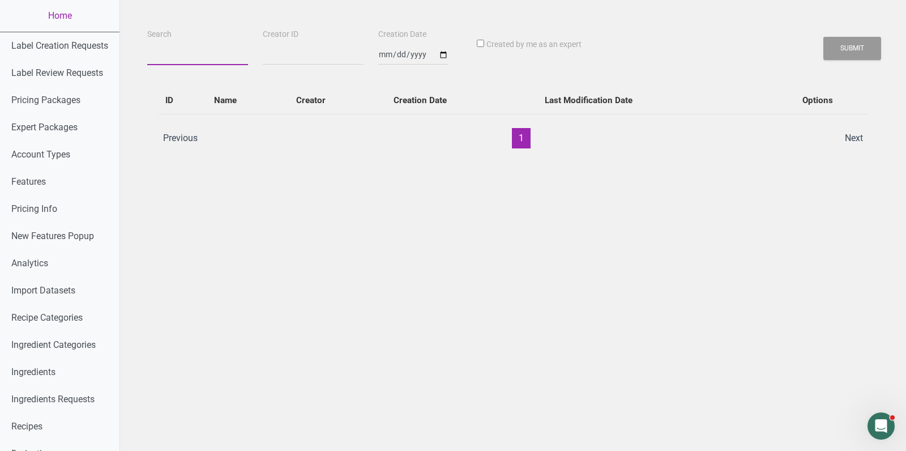
click at [187, 54] on input "Search" at bounding box center [197, 55] width 101 height 20
paste input "Chernor"
type input "Chernor"
click at [824, 37] on button "Submit" at bounding box center [853, 48] width 58 height 23
click at [869, 48] on button "Submit" at bounding box center [853, 48] width 58 height 23
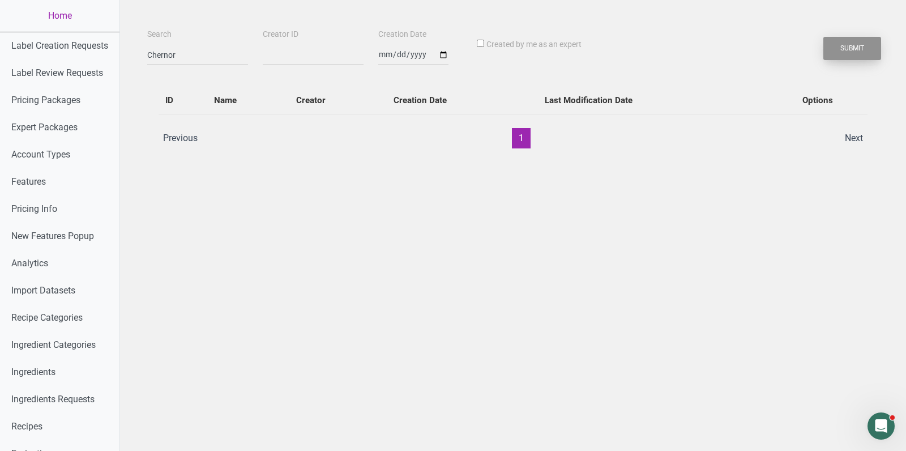
click at [869, 48] on button "Submit" at bounding box center [853, 48] width 58 height 23
click at [215, 52] on input "Chernor" at bounding box center [197, 55] width 101 height 20
click at [871, 42] on button "Submit" at bounding box center [853, 48] width 58 height 23
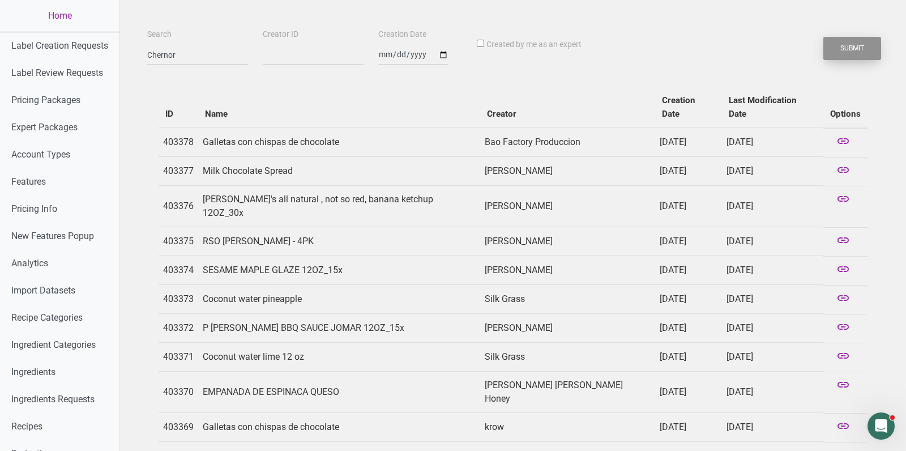
click at [864, 46] on button "Submit" at bounding box center [853, 48] width 58 height 23
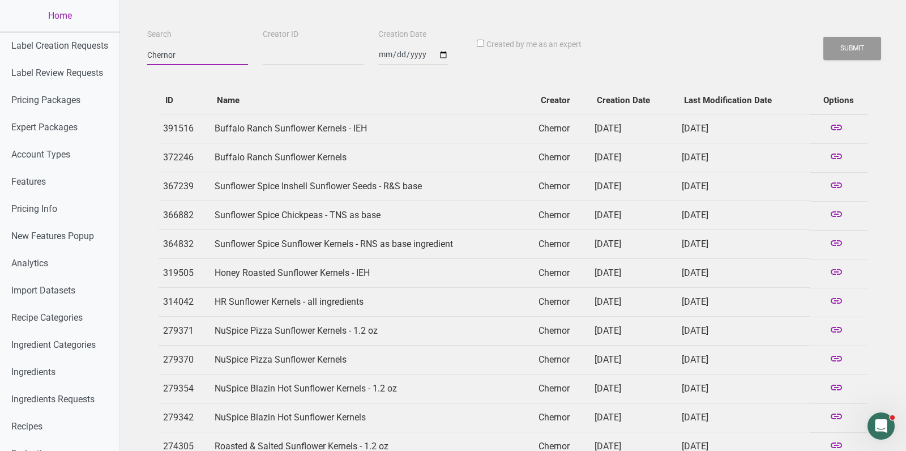
click at [175, 48] on input "Chernor" at bounding box center [197, 55] width 101 height 20
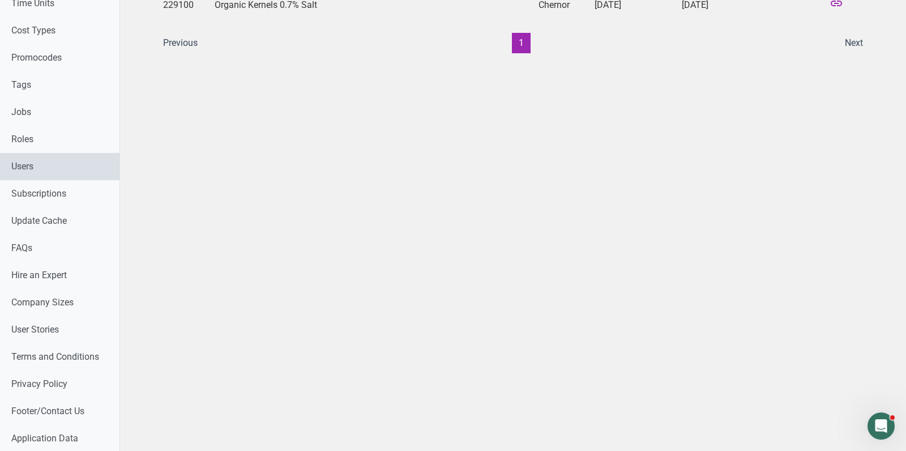
click at [59, 154] on link "Users" at bounding box center [60, 166] width 120 height 27
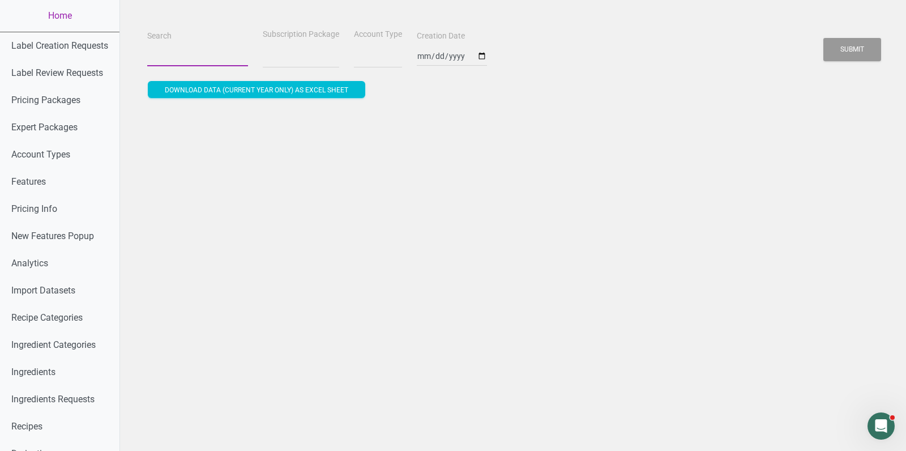
click at [177, 61] on input "Search" at bounding box center [197, 56] width 101 height 20
paste input "@[DOMAIN_NAME]"
type input "@[DOMAIN_NAME]"
select select
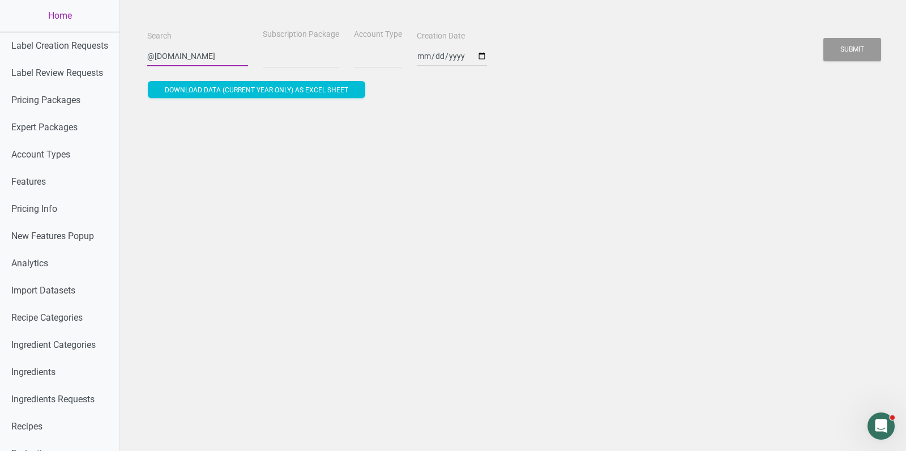
type input "@[DOMAIN_NAME]"
click at [824, 38] on button "Submit" at bounding box center [853, 49] width 58 height 23
select select
click at [863, 49] on button "Submit" at bounding box center [853, 49] width 58 height 23
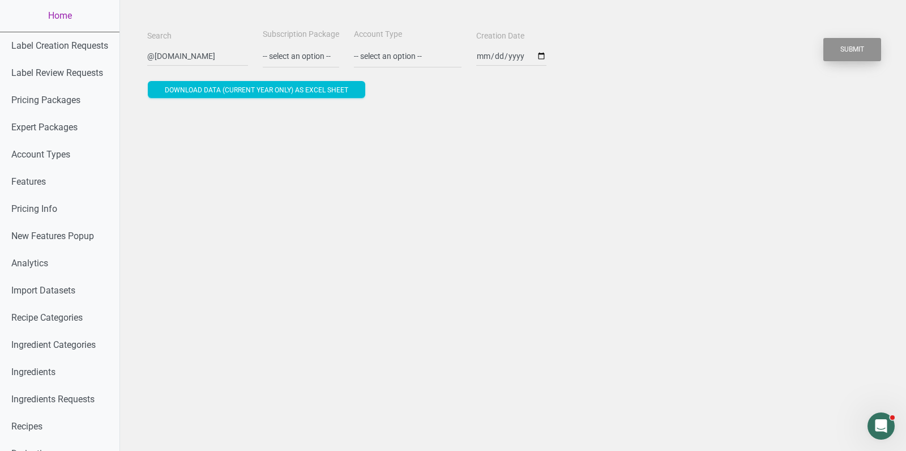
click at [863, 49] on button "Submit" at bounding box center [853, 49] width 58 height 23
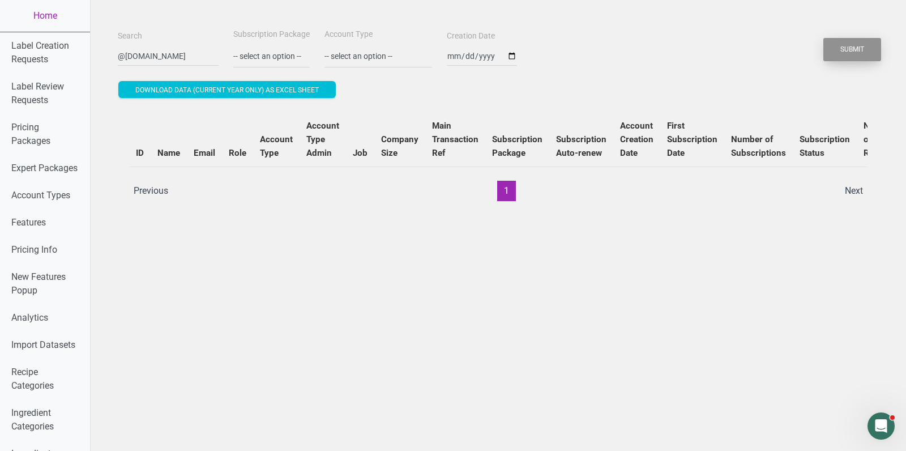
click at [863, 49] on button "Submit" at bounding box center [853, 49] width 58 height 23
click at [863, 43] on button "Submit" at bounding box center [853, 49] width 58 height 23
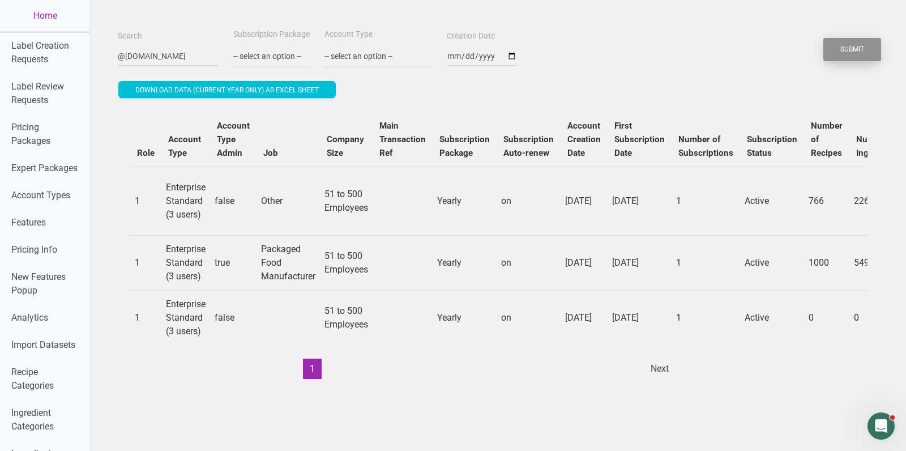
scroll to position [0, 44]
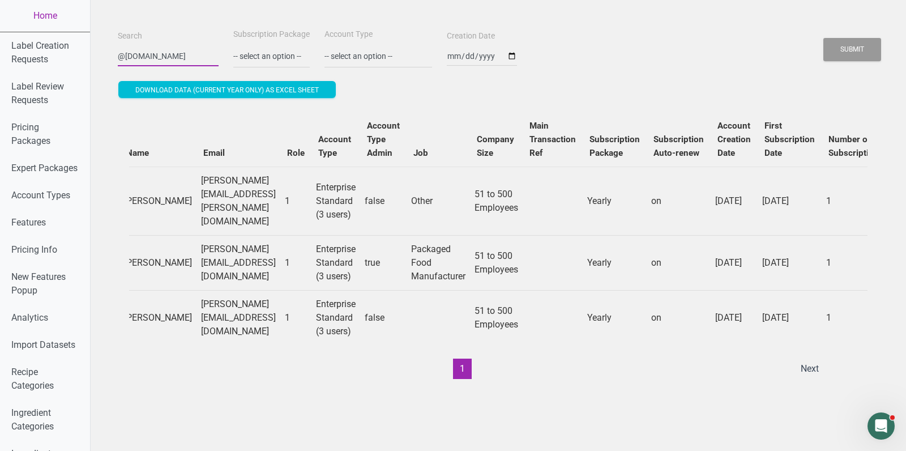
click at [147, 50] on input "@[DOMAIN_NAME]" at bounding box center [168, 56] width 101 height 20
click at [129, 56] on input "@[DOMAIN_NAME]" at bounding box center [168, 56] width 101 height 20
drag, startPoint x: 129, startPoint y: 56, endPoint x: 210, endPoint y: 56, distance: 80.4
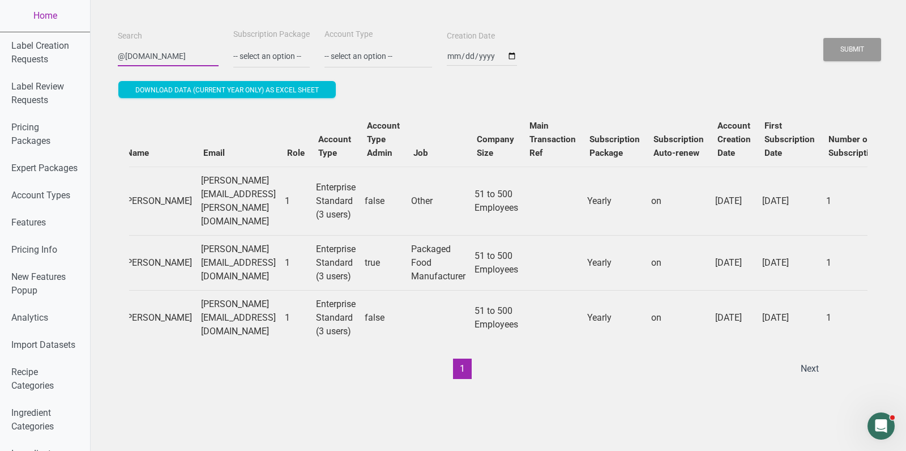
click at [210, 56] on div "Search @[DOMAIN_NAME] Subscription Package -- select an option -- Monthly Yearl…" at bounding box center [498, 47] width 767 height 41
click at [824, 38] on button "Submit" at bounding box center [853, 49] width 58 height 23
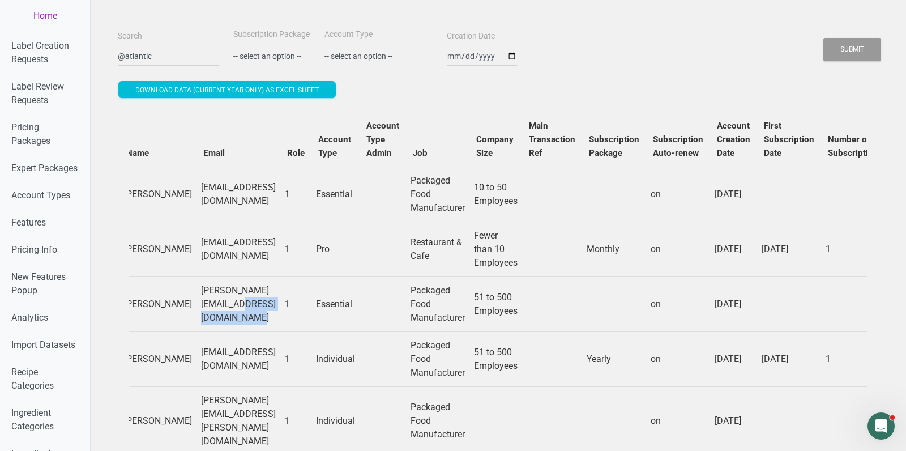
drag, startPoint x: 199, startPoint y: 302, endPoint x: 282, endPoint y: 302, distance: 83.3
click at [280, 302] on td "[PERSON_NAME][EMAIL_ADDRESS][DOMAIN_NAME]" at bounding box center [239, 303] width 84 height 55
copy td "@[DOMAIN_NAME]"
click at [178, 48] on input "@atlantic" at bounding box center [168, 56] width 101 height 20
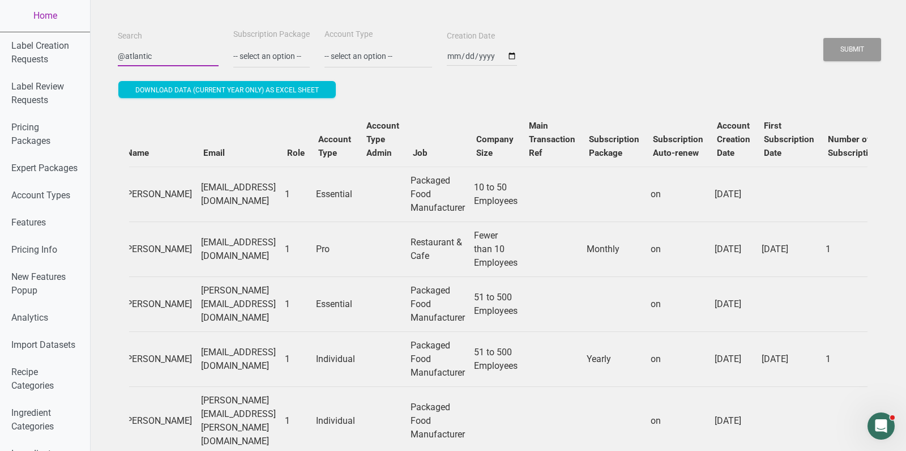
click at [178, 48] on input "@atlantic" at bounding box center [168, 56] width 101 height 20
paste input "[DOMAIN_NAME]"
type input "@[DOMAIN_NAME]"
click at [824, 38] on button "Submit" at bounding box center [853, 49] width 58 height 23
click at [853, 46] on button "Submit" at bounding box center [853, 49] width 58 height 23
